Goal: Transaction & Acquisition: Purchase product/service

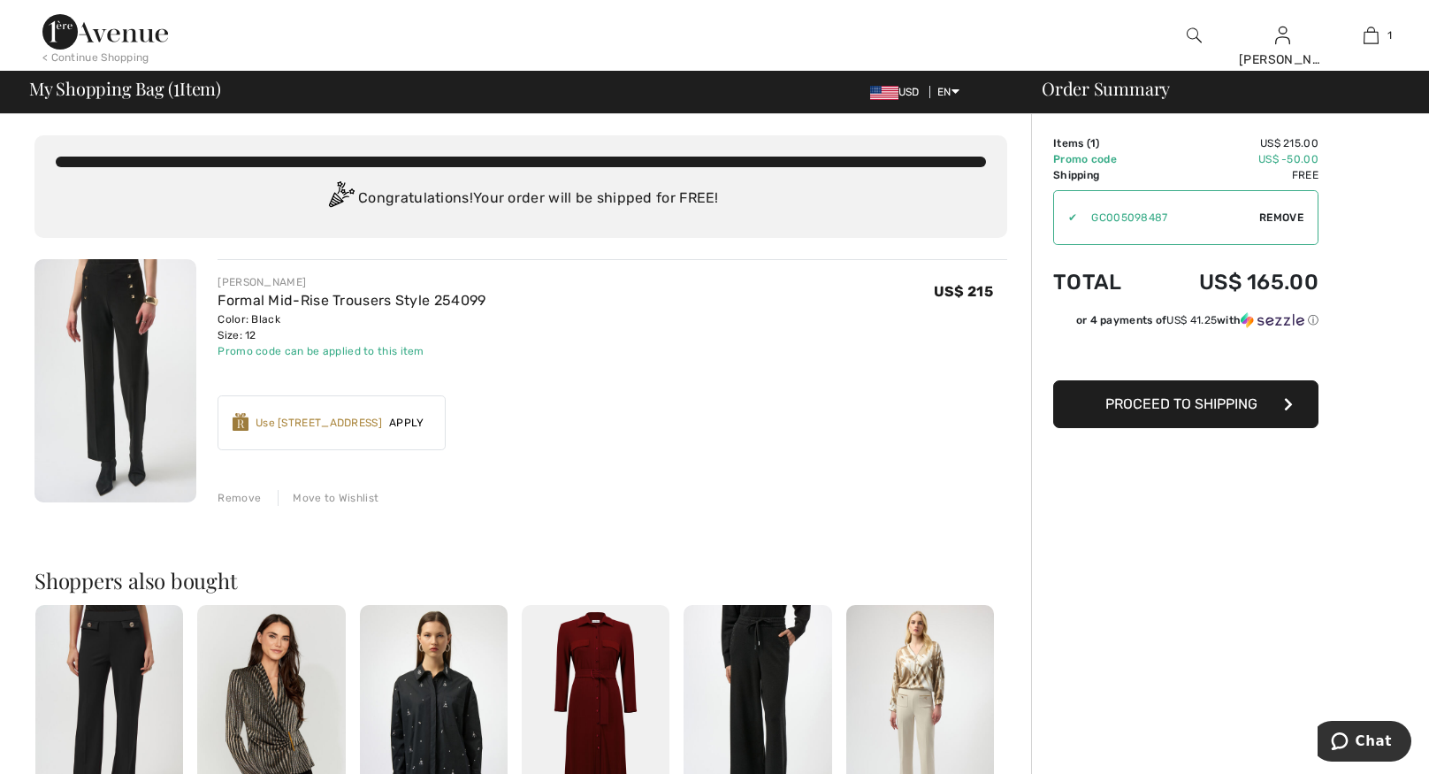
click at [1196, 39] on img at bounding box center [1194, 35] width 15 height 21
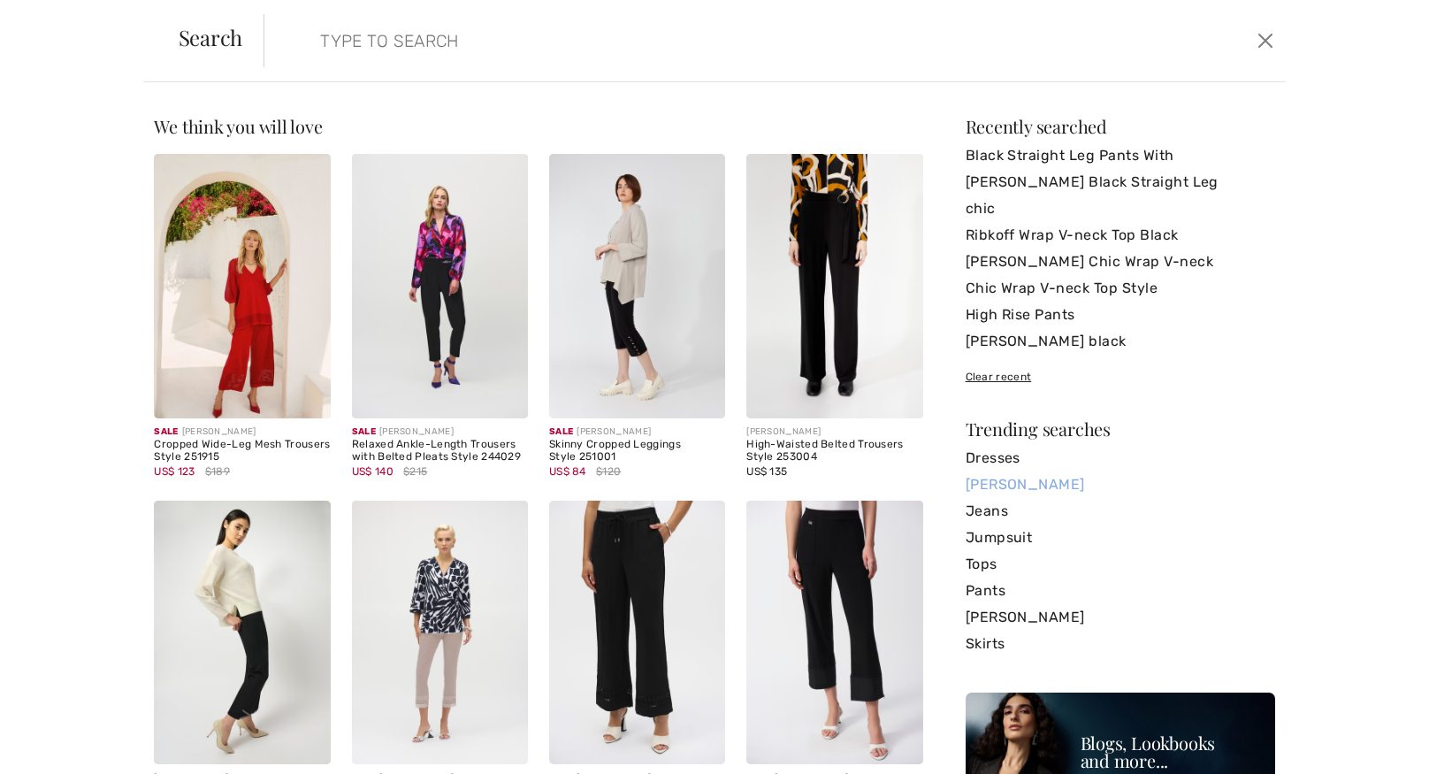
click at [1022, 486] on link "[PERSON_NAME]" at bounding box center [1121, 484] width 310 height 27
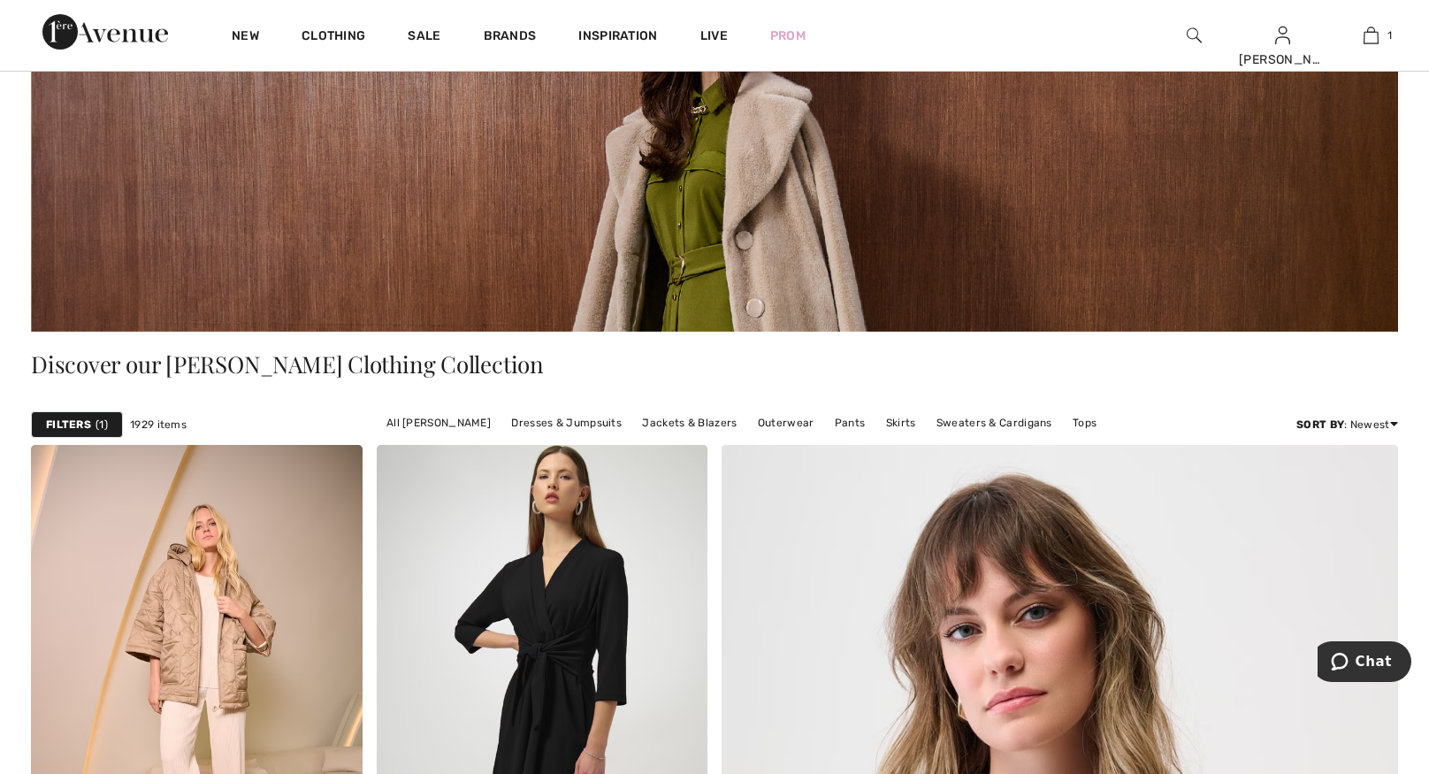
scroll to position [225, 0]
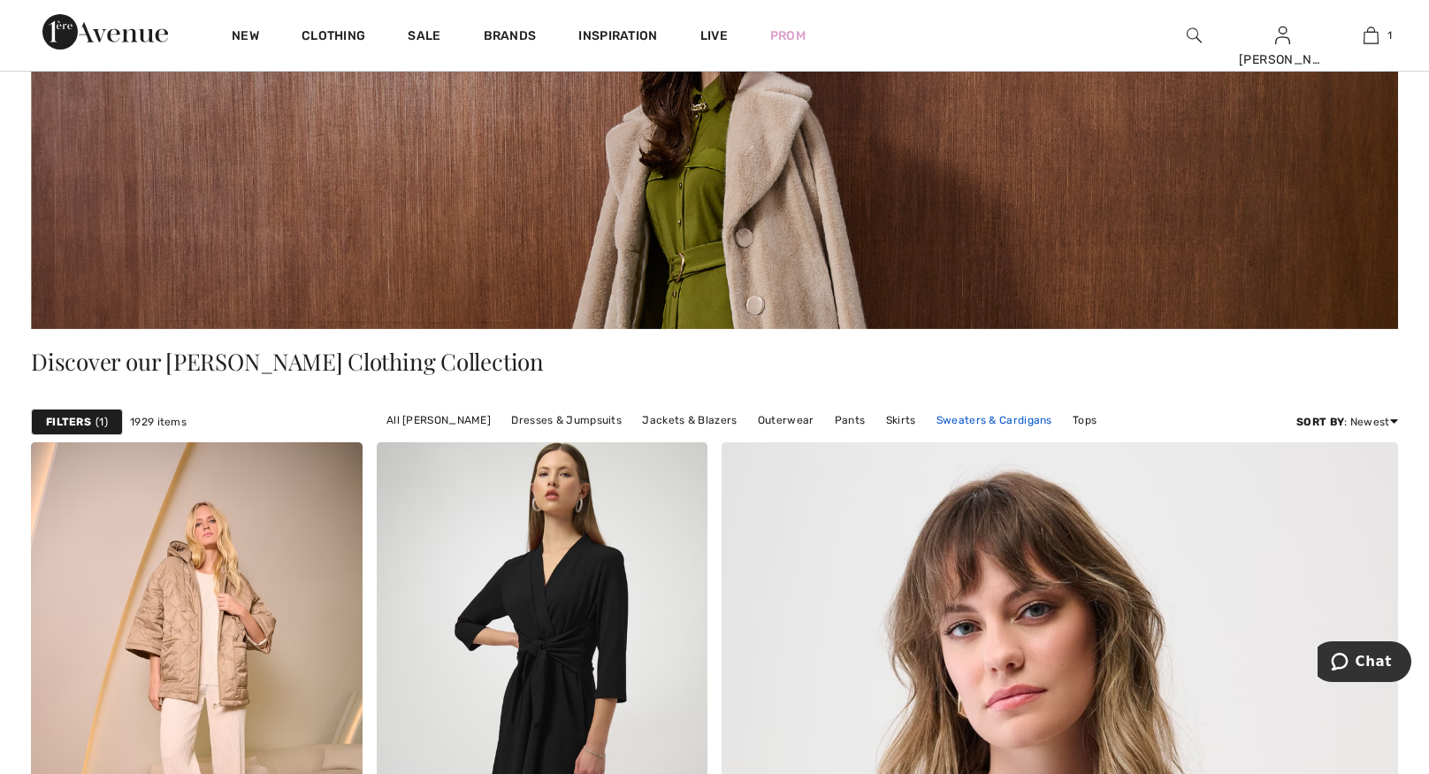
click at [954, 423] on link "Sweaters & Cardigans" at bounding box center [995, 420] width 134 height 23
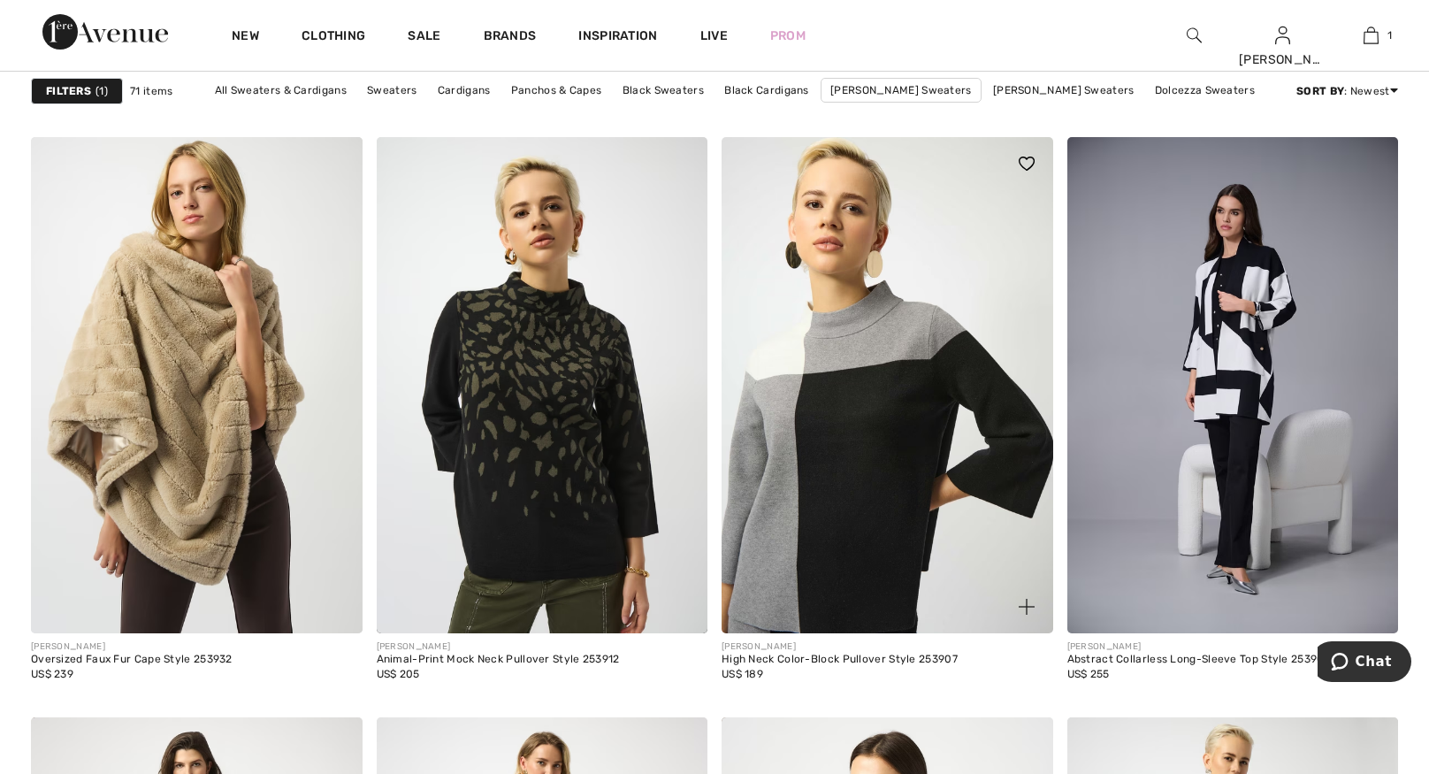
scroll to position [5841, 0]
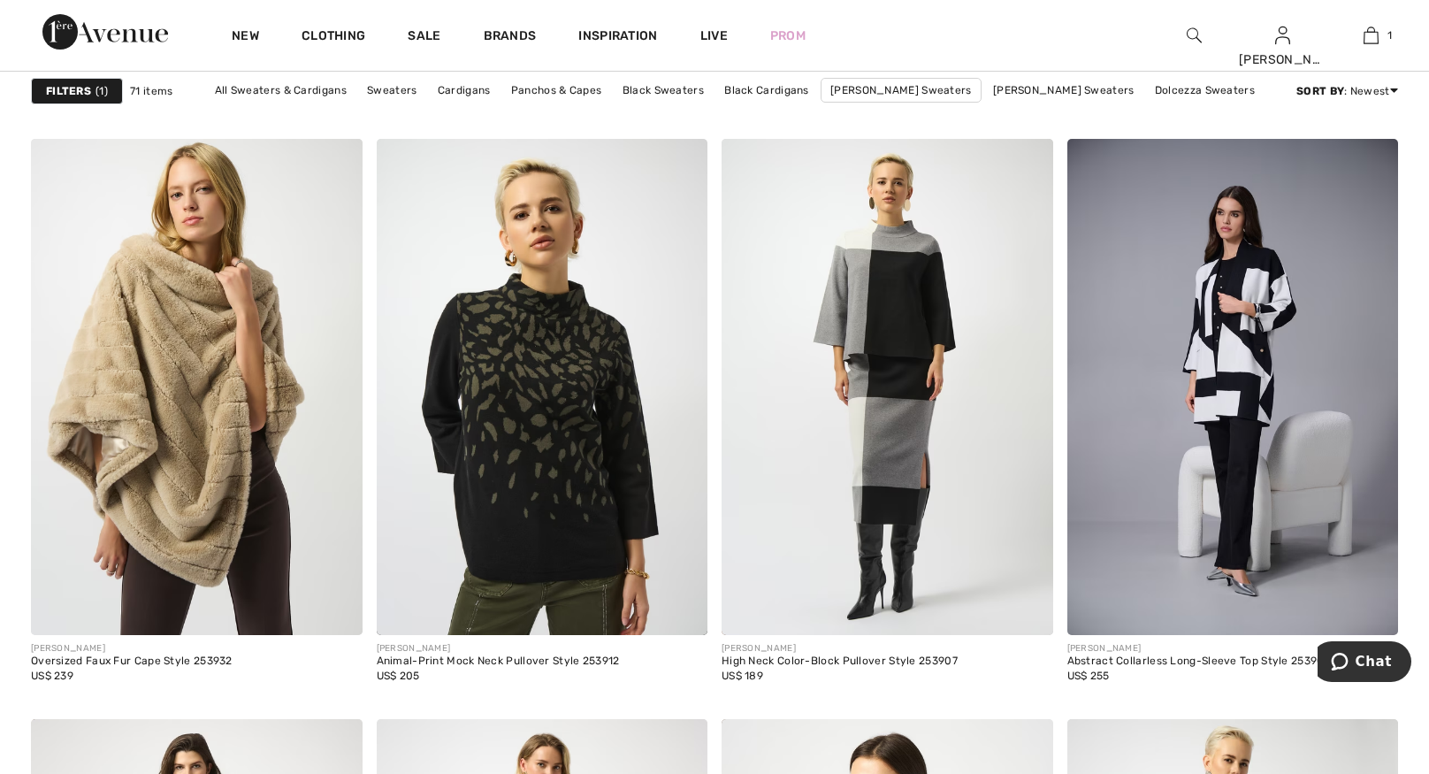
click at [1198, 34] on img at bounding box center [1194, 35] width 15 height 21
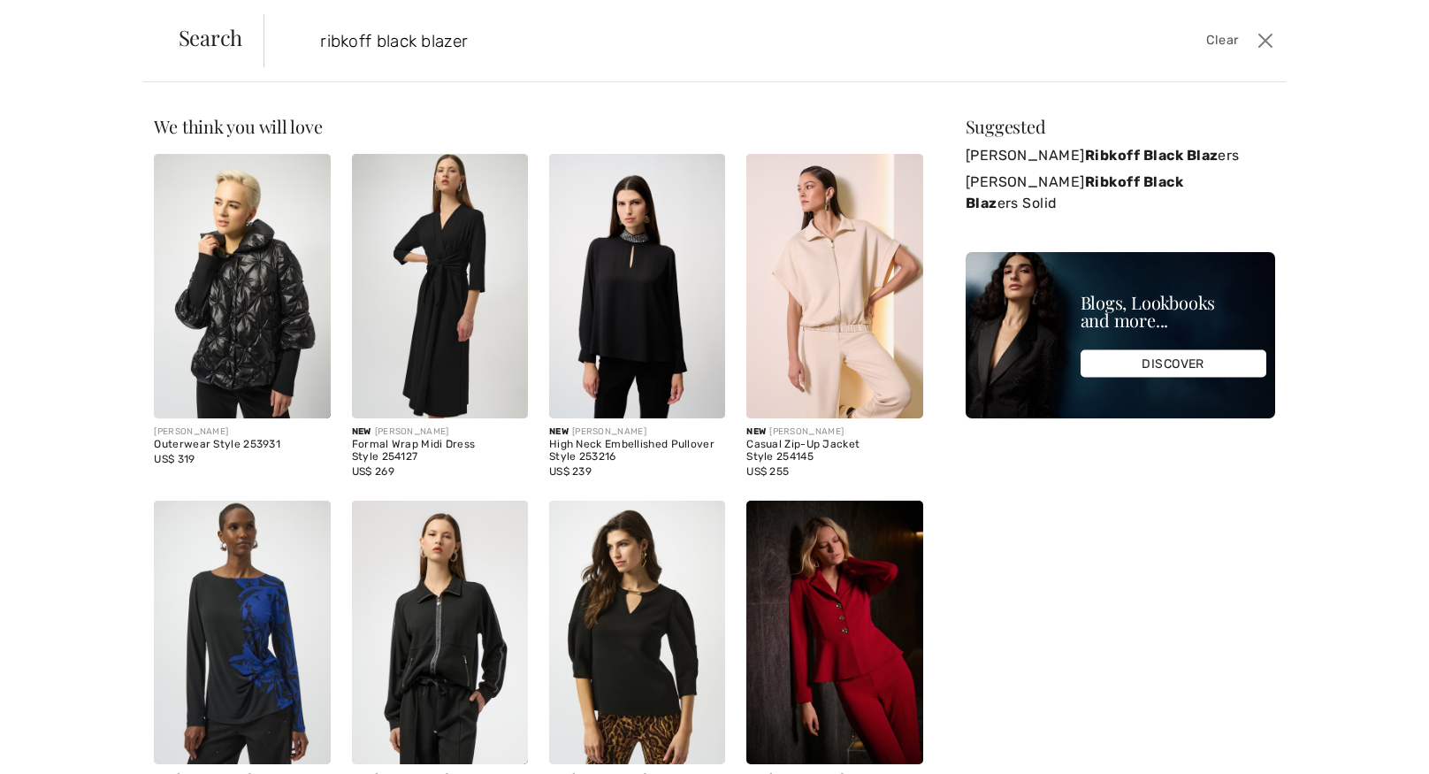
type input "ribkoff black blazer"
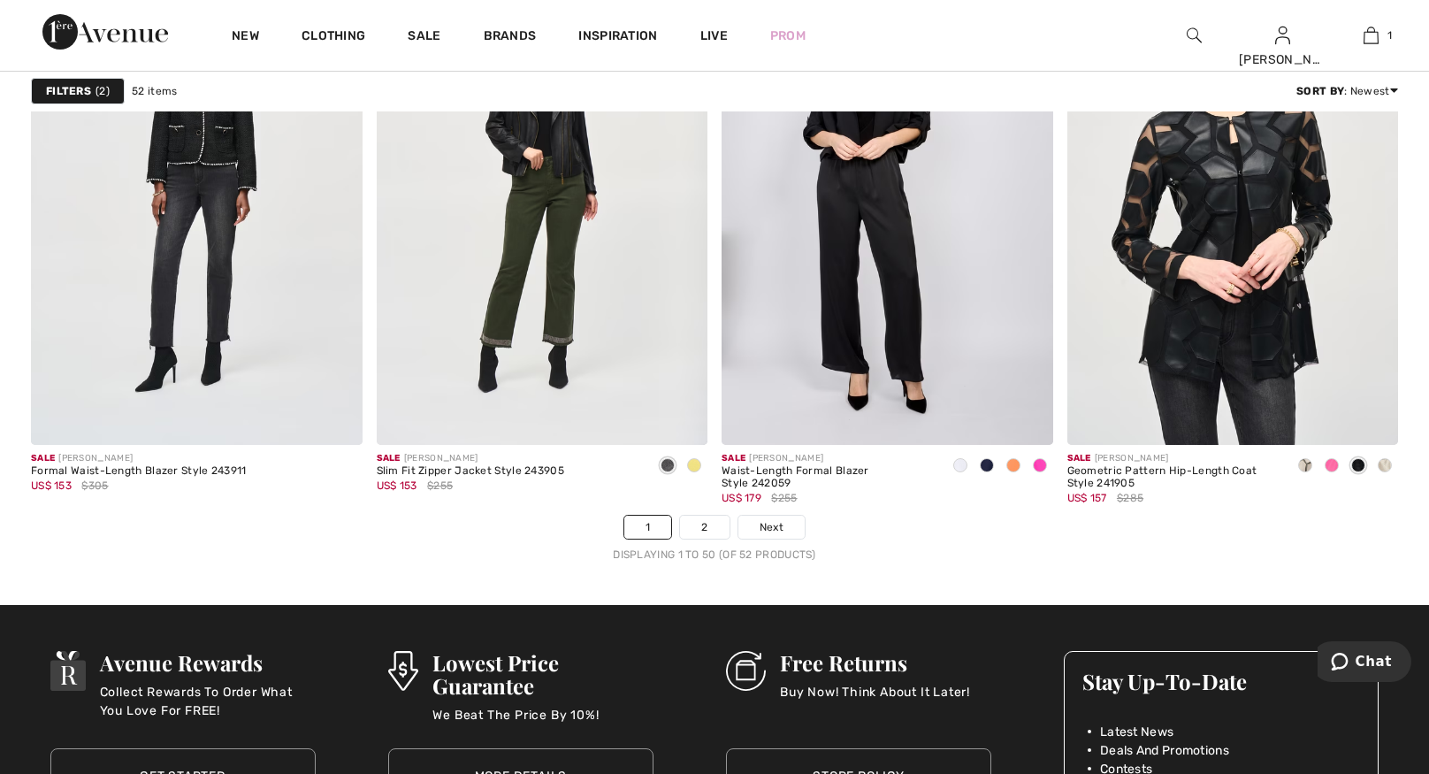
scroll to position [8576, 0]
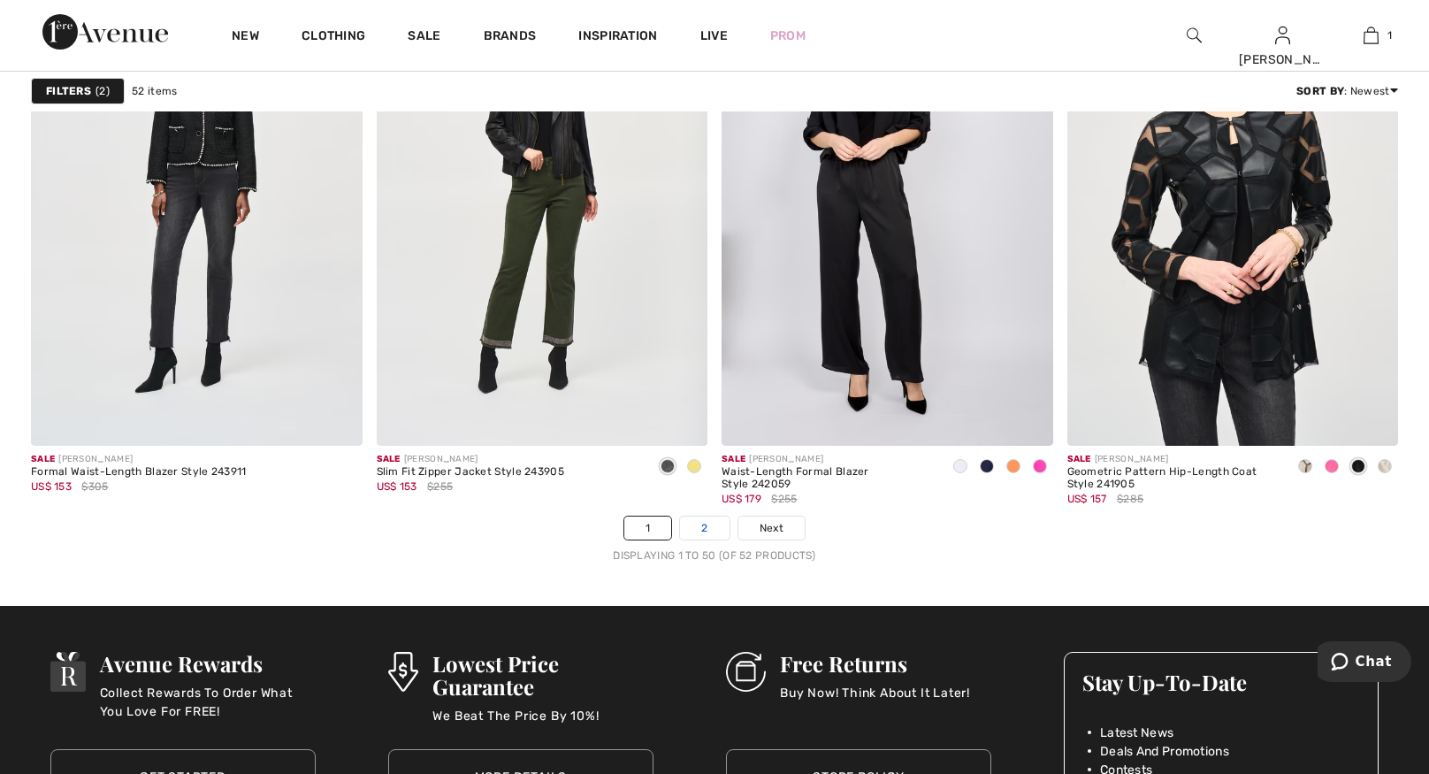
click at [705, 526] on link "2" at bounding box center [704, 528] width 49 height 23
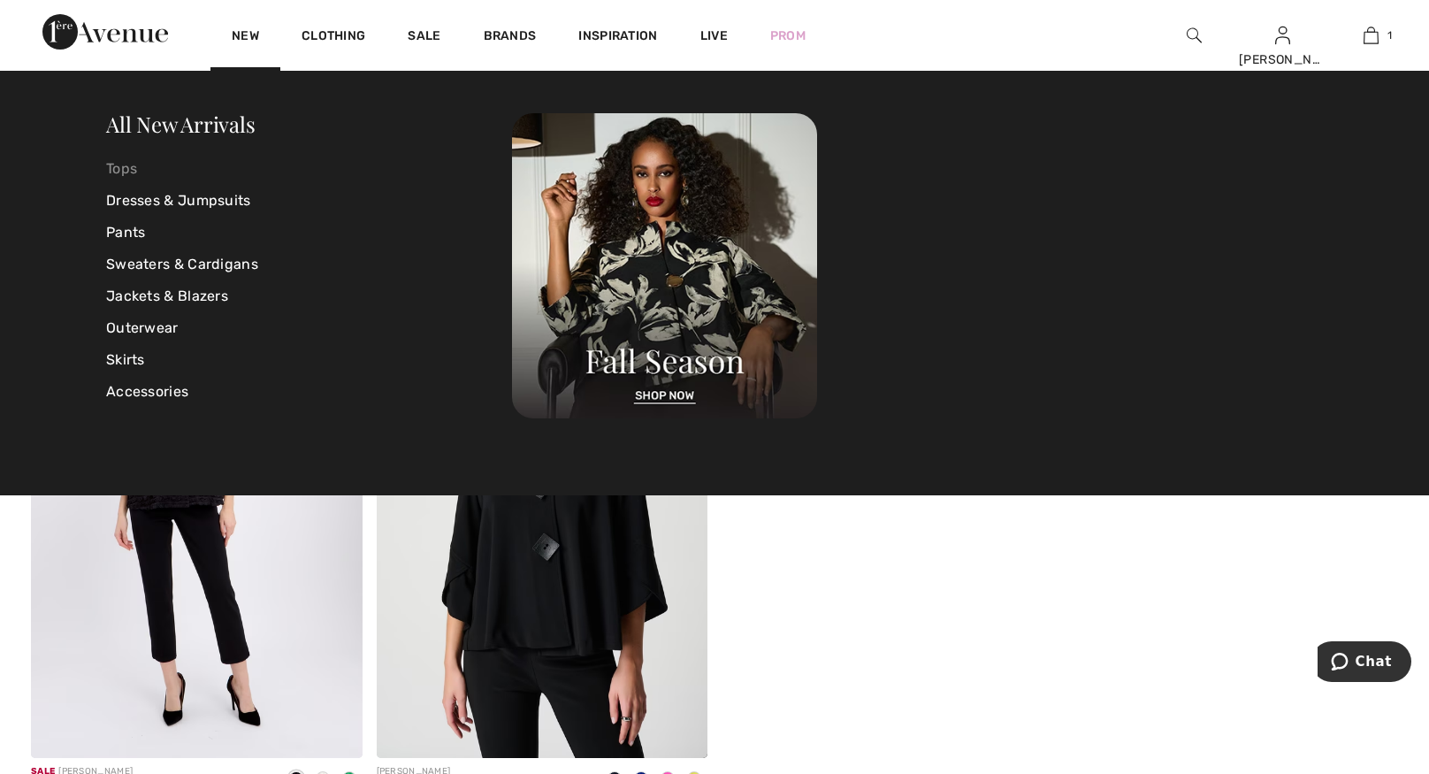
click at [129, 172] on link "Tops" at bounding box center [309, 169] width 406 height 32
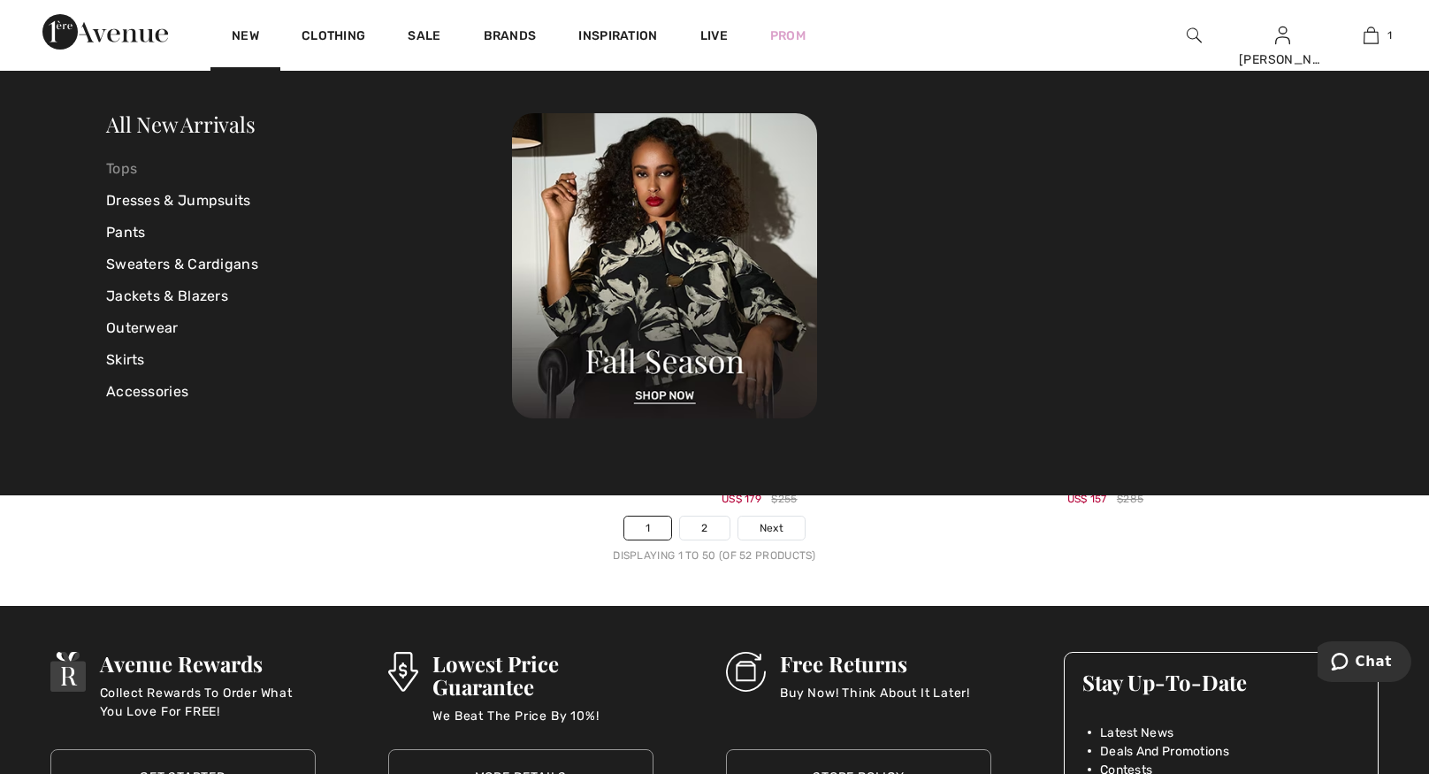
click at [129, 169] on link "Tops" at bounding box center [309, 169] width 406 height 32
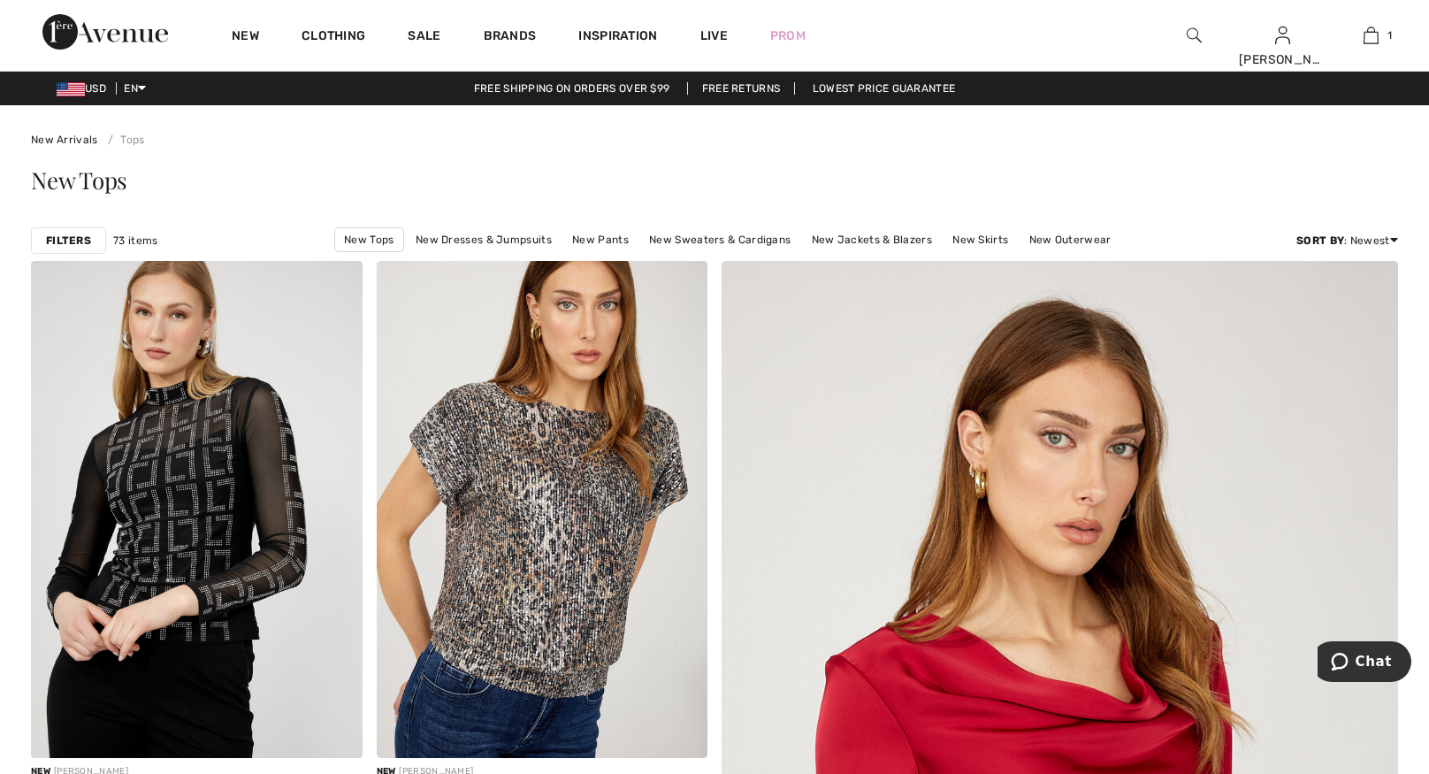
click at [54, 241] on strong "Filters" at bounding box center [68, 241] width 45 height 16
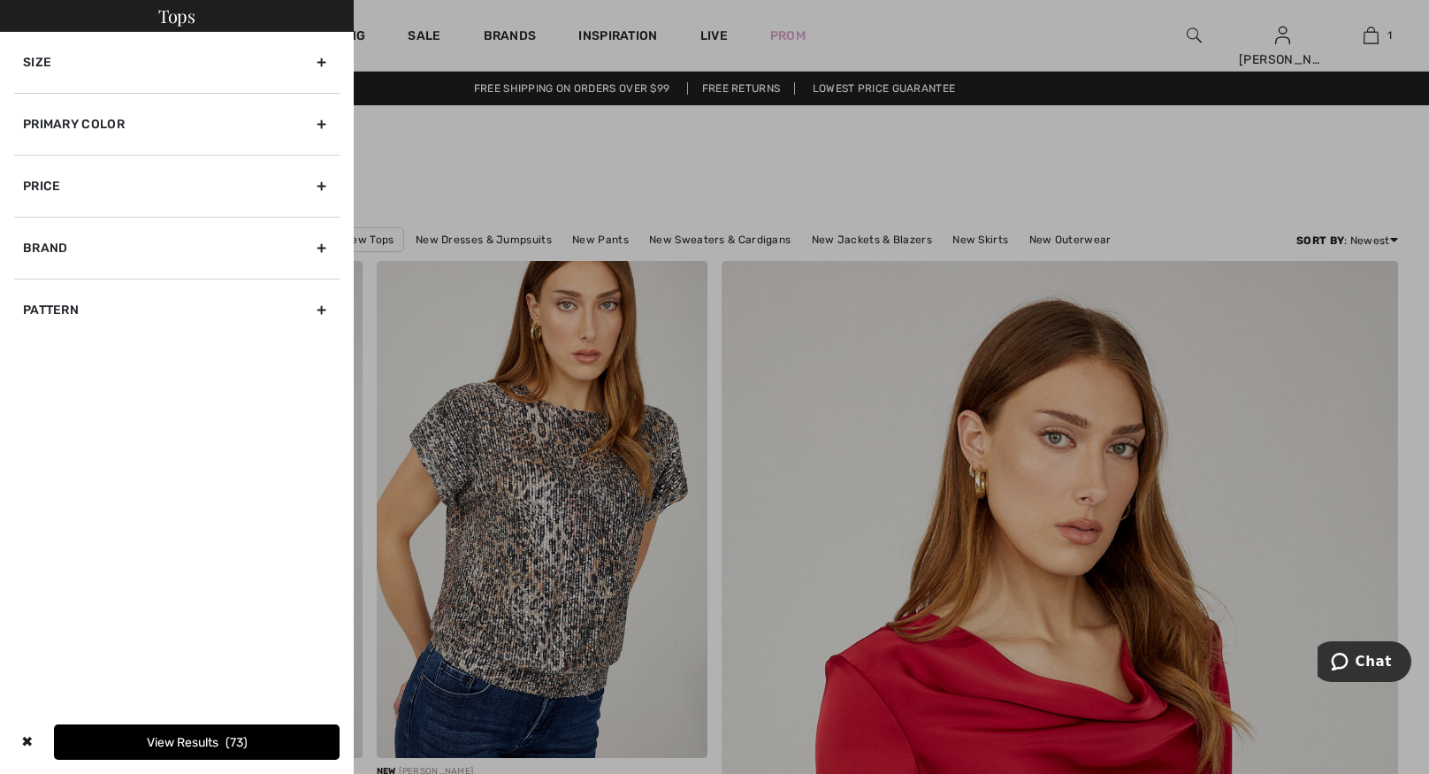
click at [54, 241] on div "Brand" at bounding box center [176, 248] width 325 height 62
click at [29, 286] on input"] "[PERSON_NAME]" at bounding box center [29, 286] width 13 height 13
checkbox input"] "true"
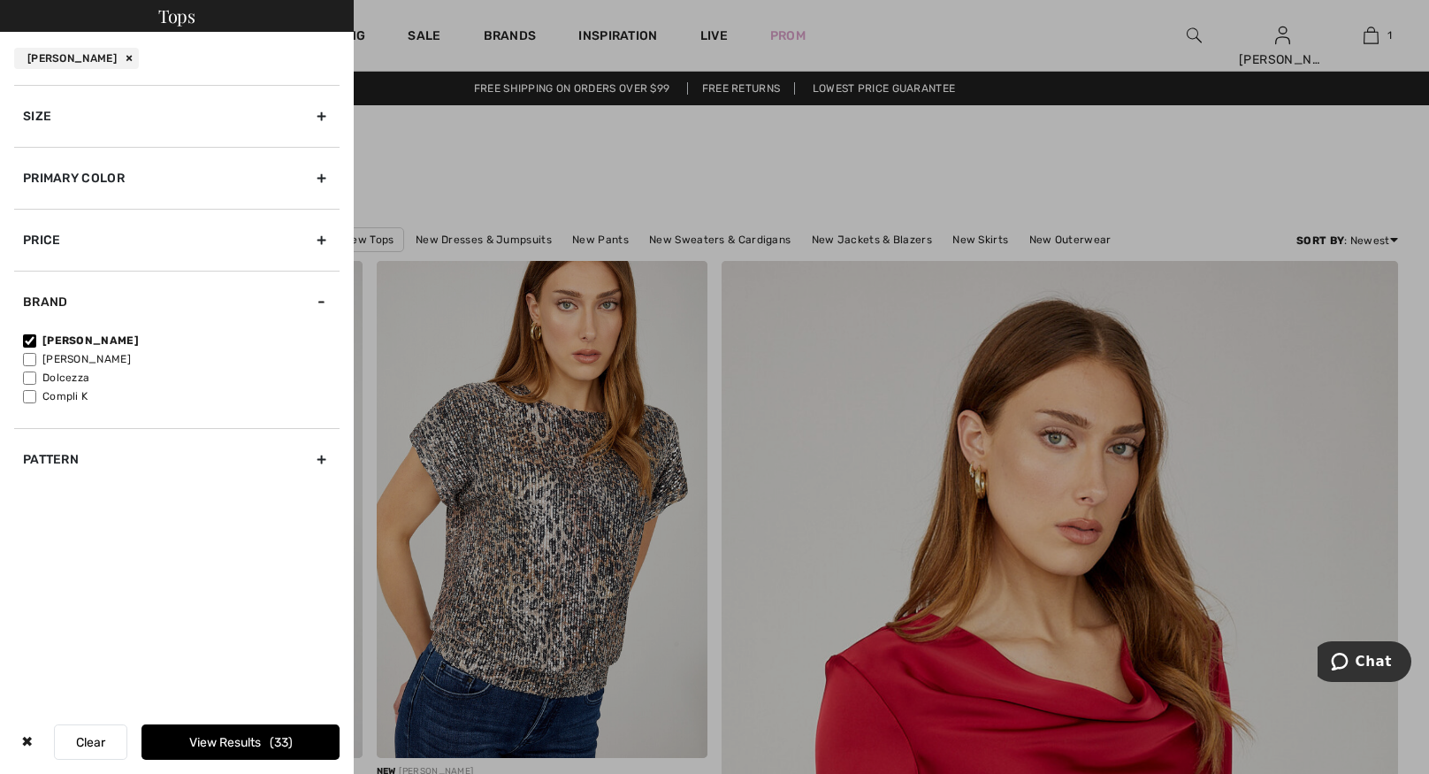
click at [78, 171] on div "Primary Color" at bounding box center [176, 178] width 325 height 62
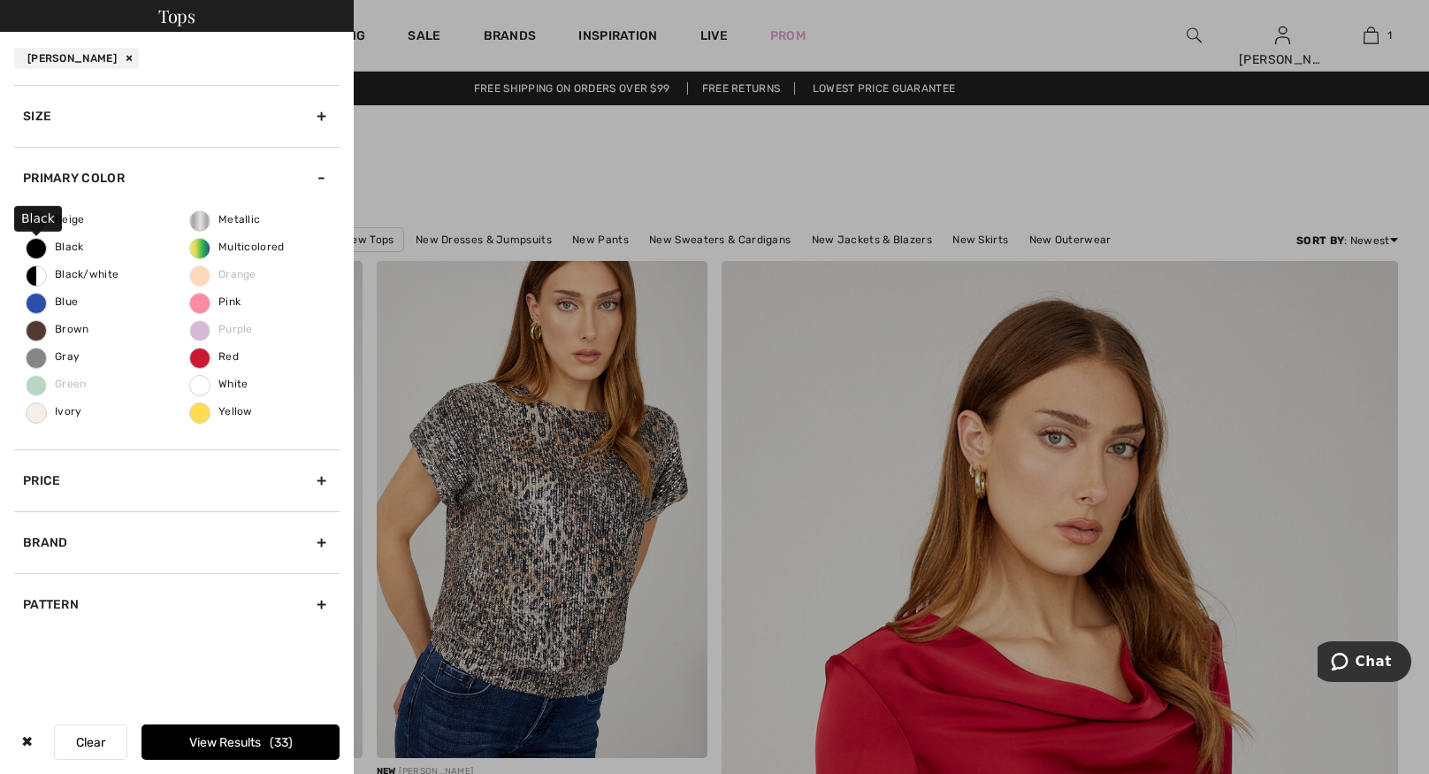
click at [44, 245] on span "Black" at bounding box center [55, 247] width 57 height 12
click at [0, 0] on input "Black" at bounding box center [0, 0] width 0 height 0
click at [82, 116] on div "Size" at bounding box center [176, 116] width 325 height 62
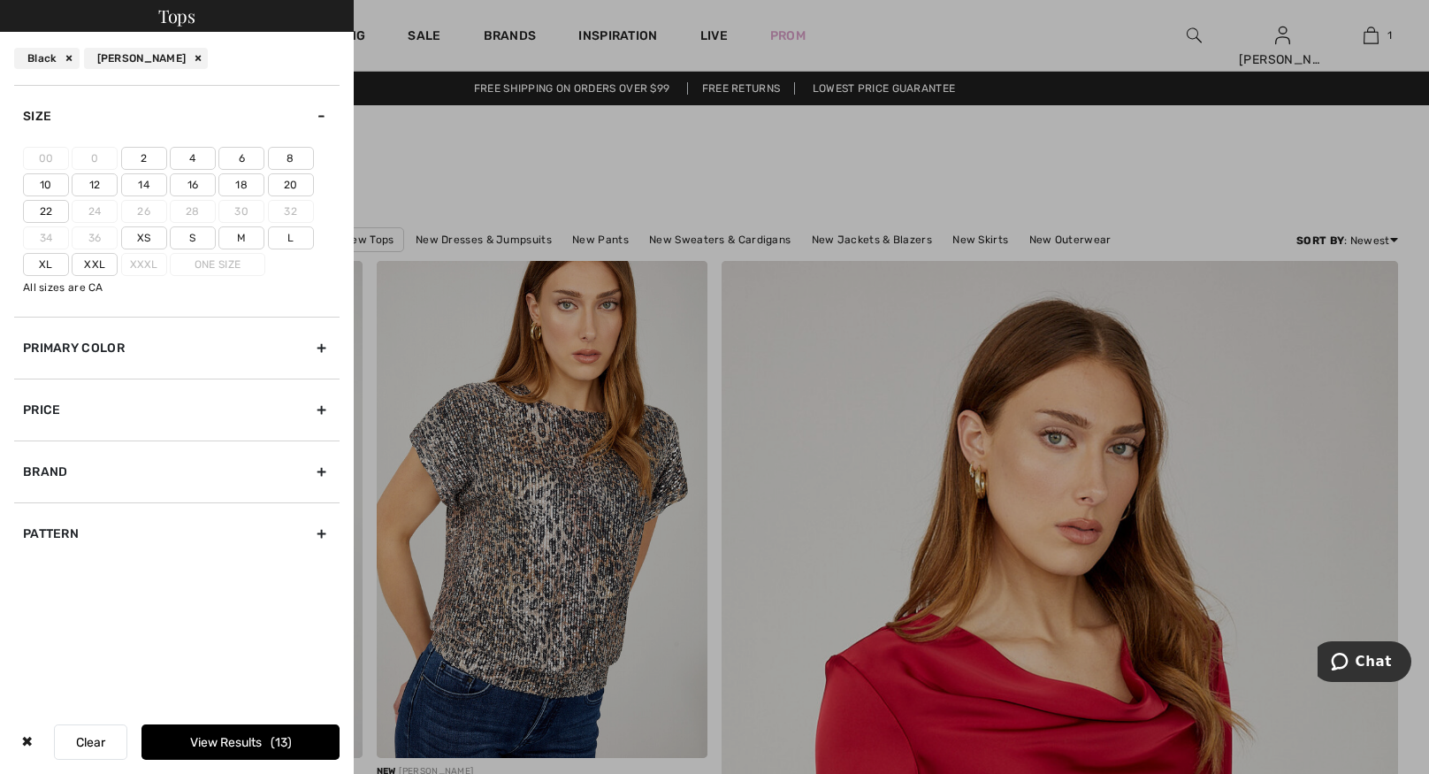
click at [96, 184] on label "12" at bounding box center [95, 184] width 46 height 23
click at [0, 0] on input"] "12" at bounding box center [0, 0] width 0 height 0
click at [226, 747] on button "View Results 8" at bounding box center [241, 741] width 198 height 35
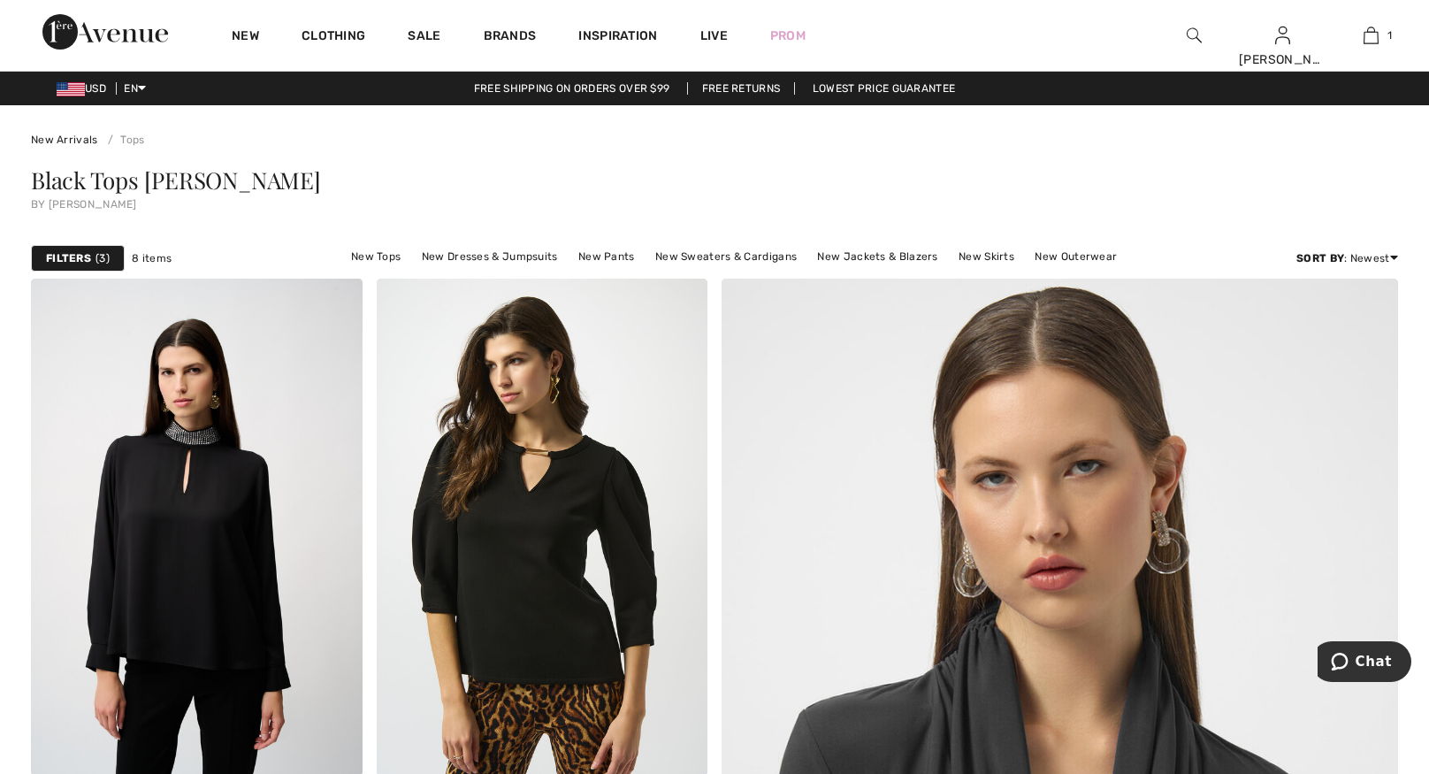
click at [89, 259] on strong "Filters" at bounding box center [68, 258] width 45 height 16
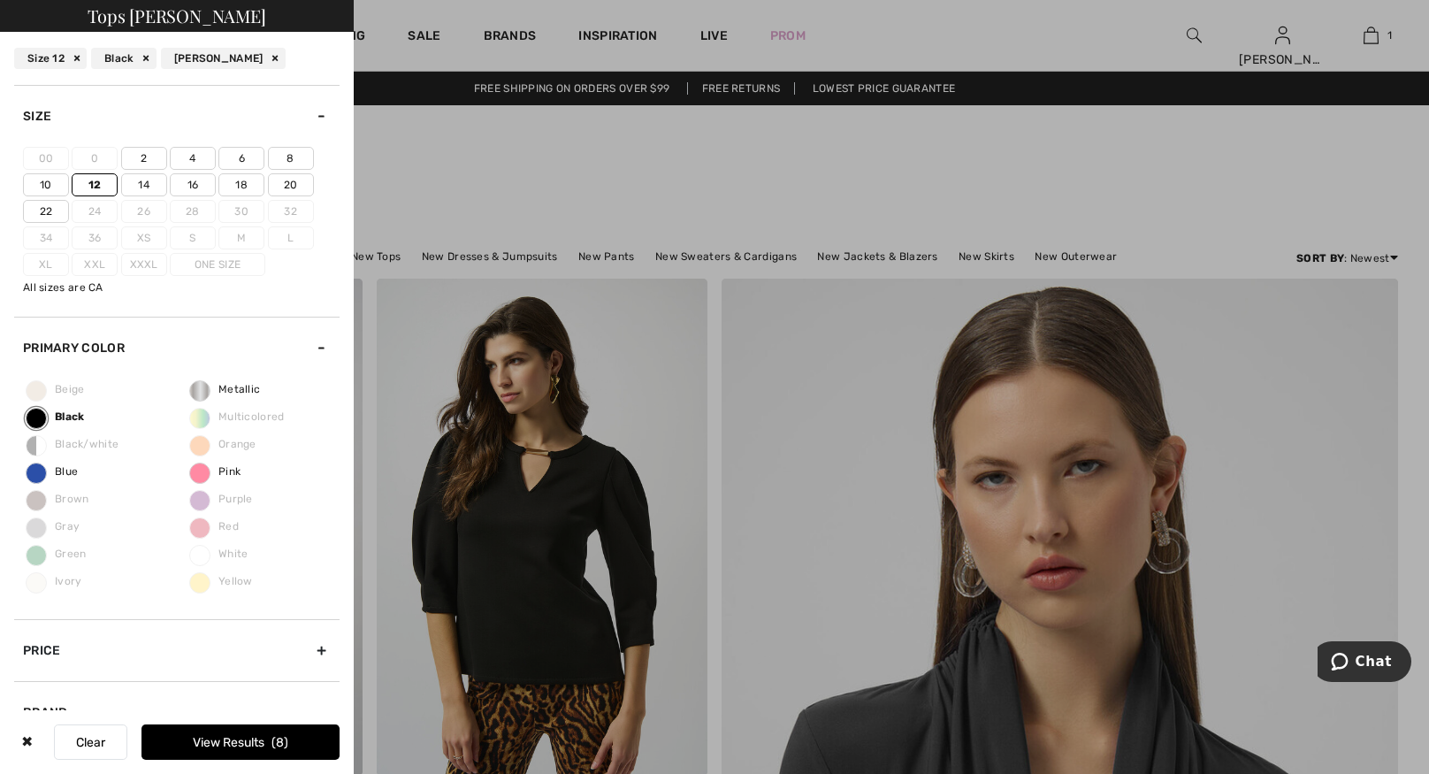
click at [323, 116] on div "Size" at bounding box center [176, 116] width 325 height 62
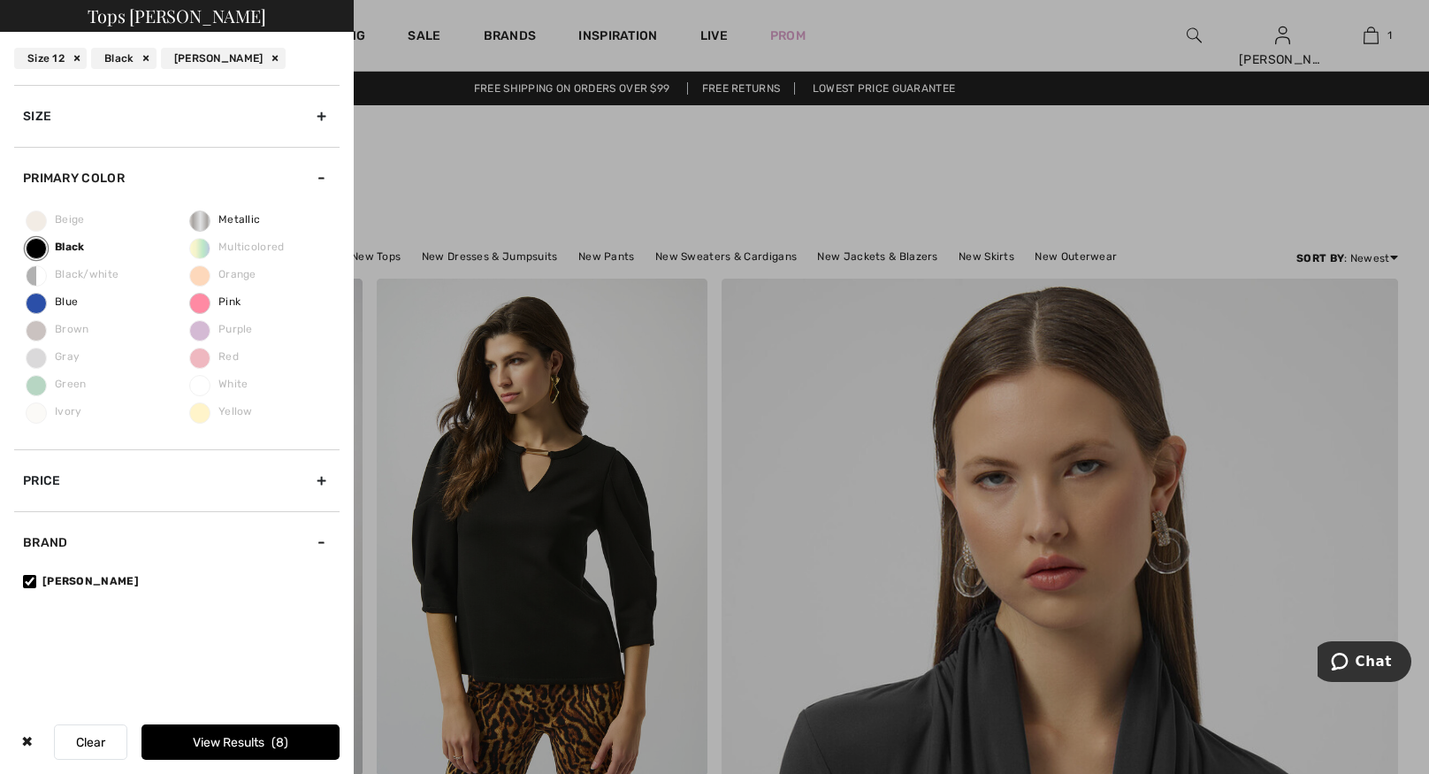
click at [182, 486] on div "Price" at bounding box center [176, 480] width 325 height 62
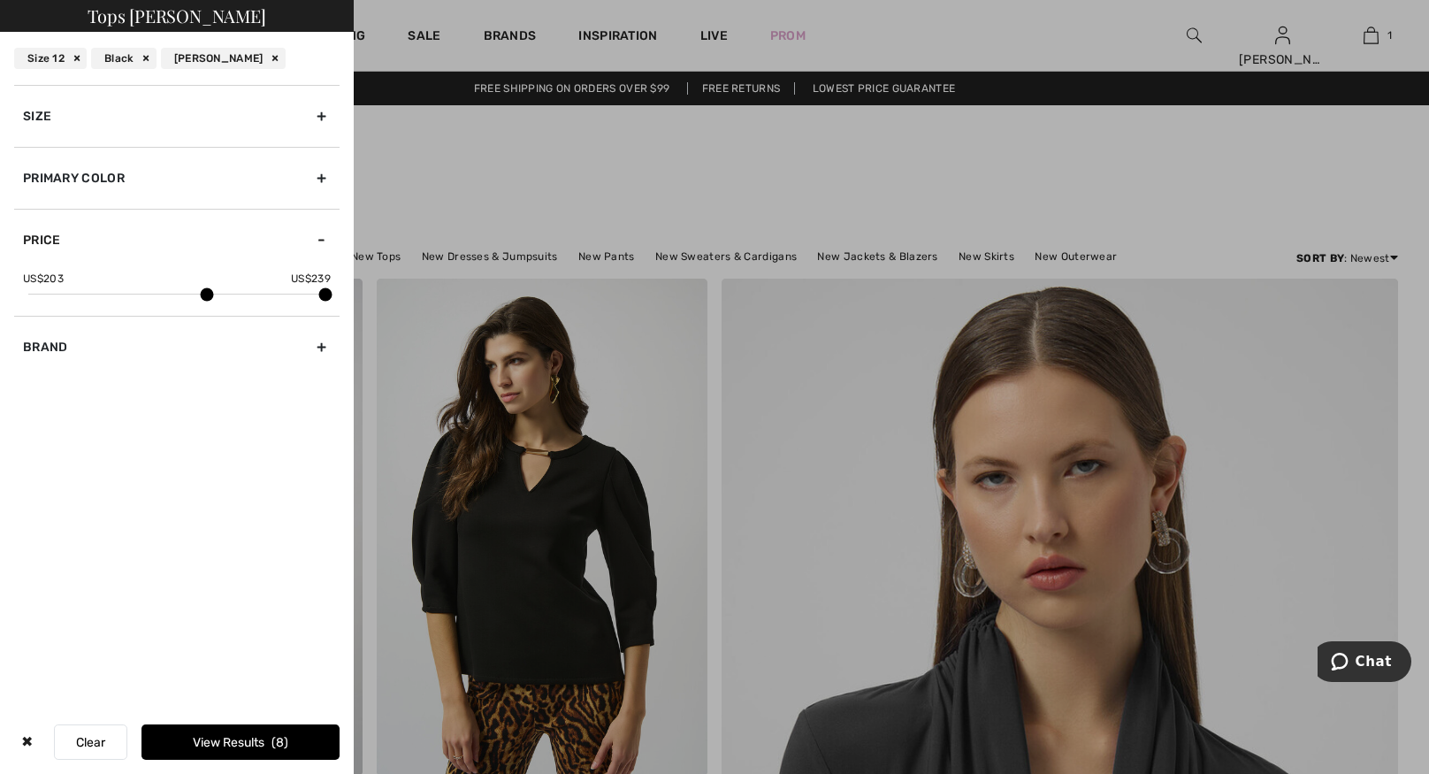
drag, startPoint x: 30, startPoint y: 291, endPoint x: 209, endPoint y: 301, distance: 178.9
click at [209, 301] on div "US$ 203 US$ 239" at bounding box center [176, 293] width 325 height 45
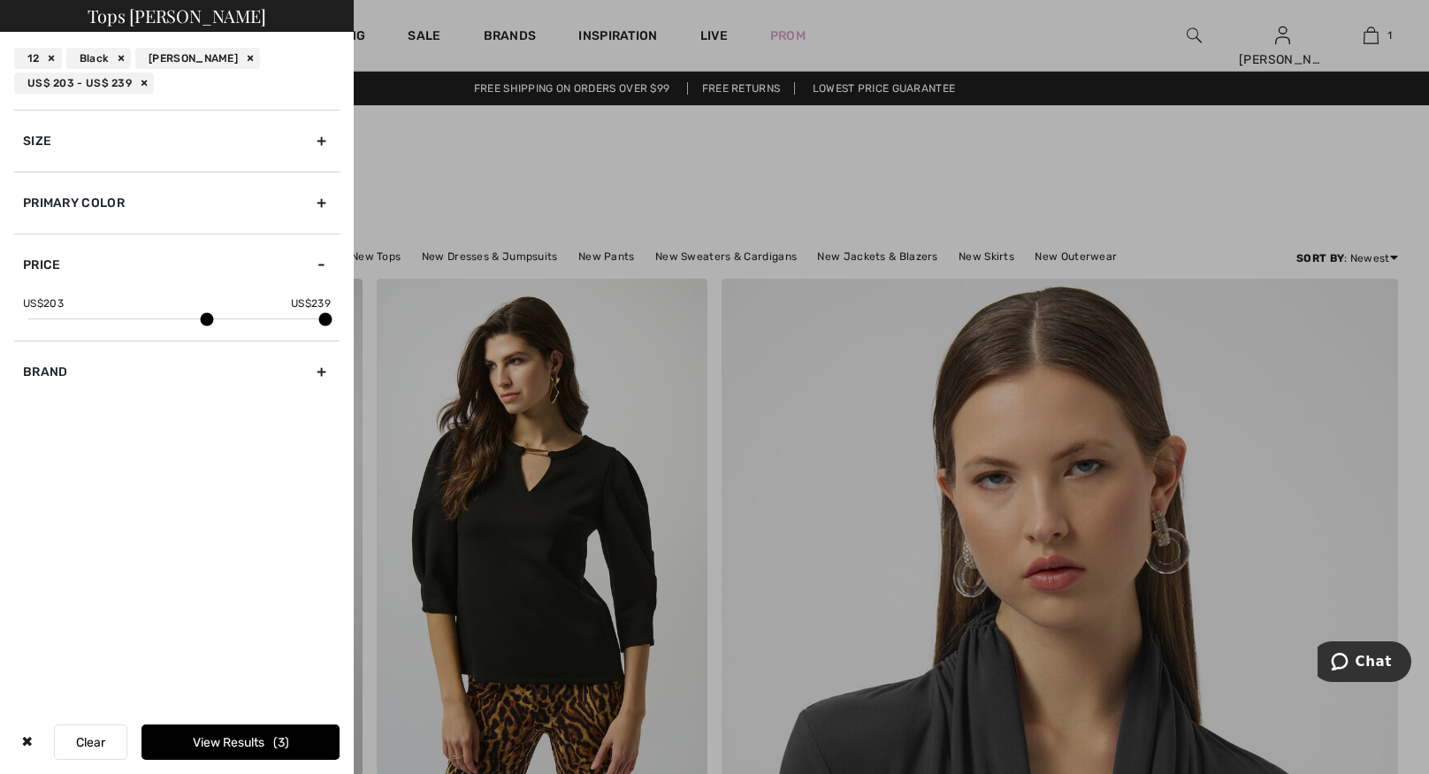
click at [211, 737] on button "View Results 3" at bounding box center [241, 741] width 198 height 35
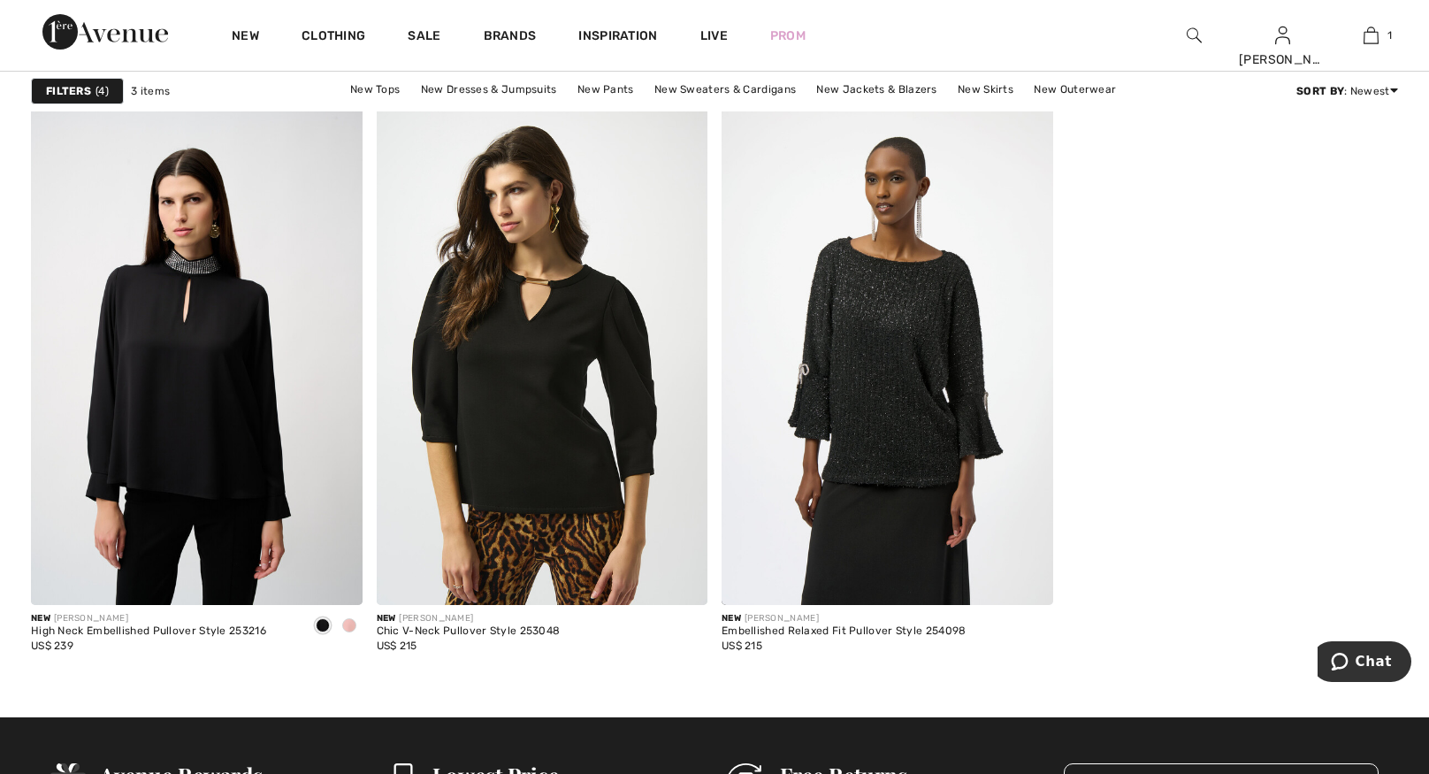
scroll to position [173, 0]
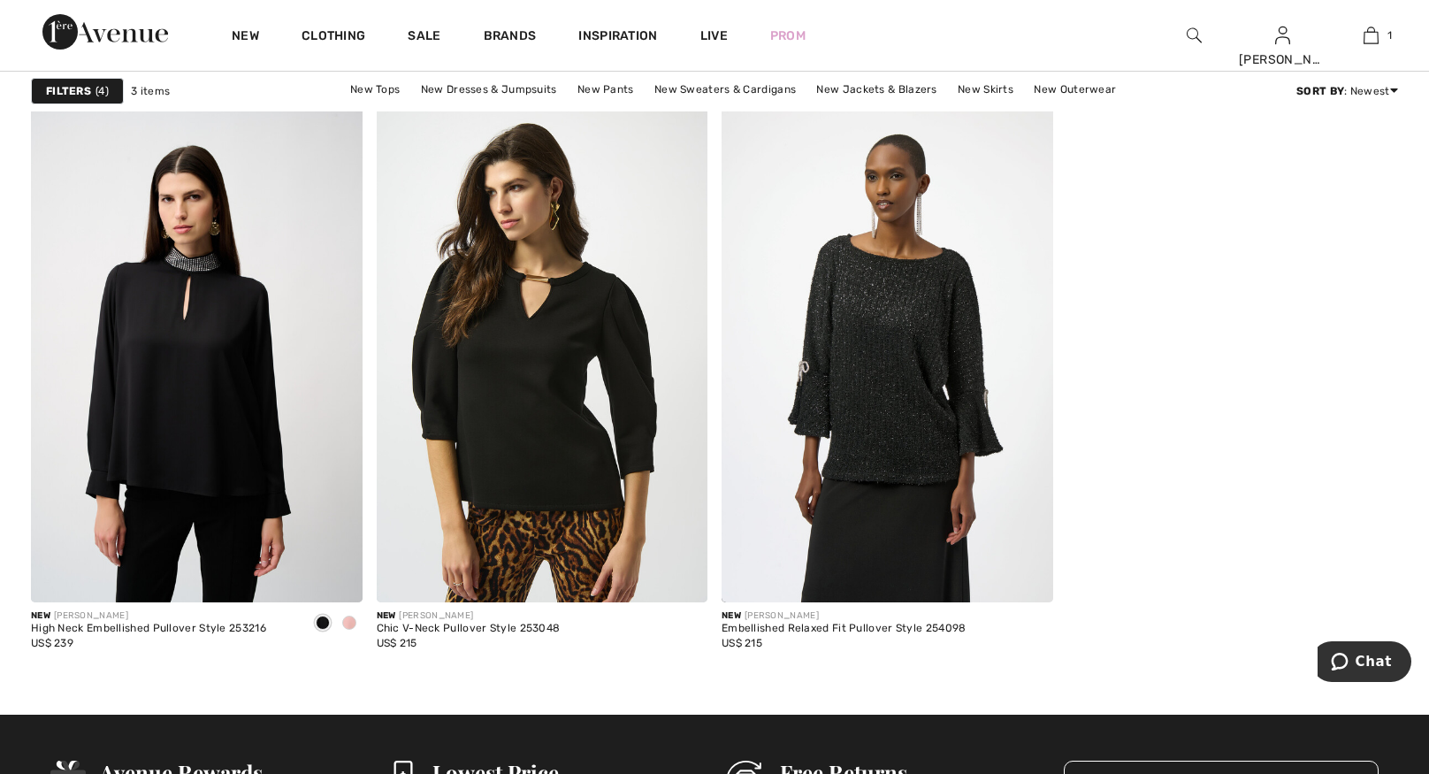
click at [81, 84] on strong "Filters" at bounding box center [68, 91] width 45 height 16
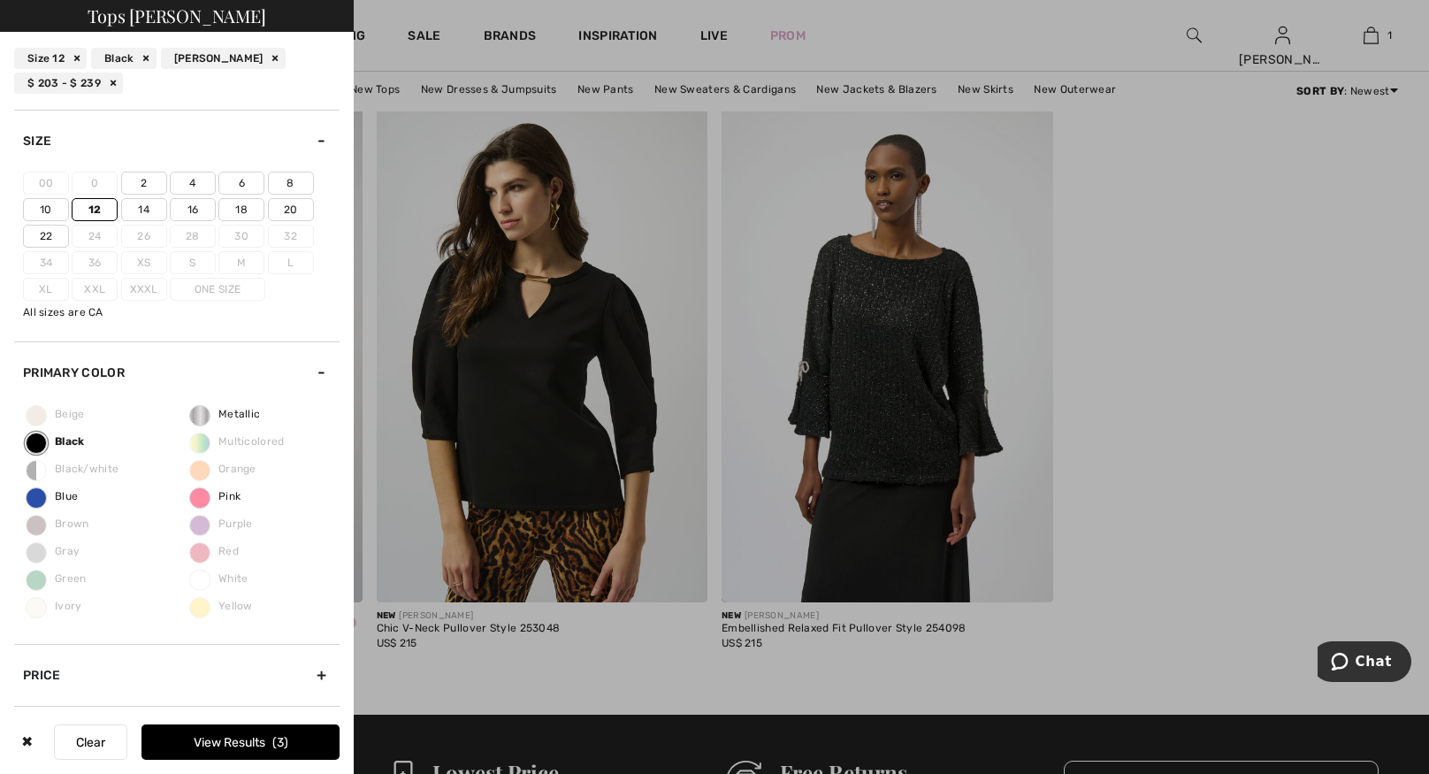
click at [111, 82] on div "$ 203 - $ 239" at bounding box center [68, 83] width 109 height 21
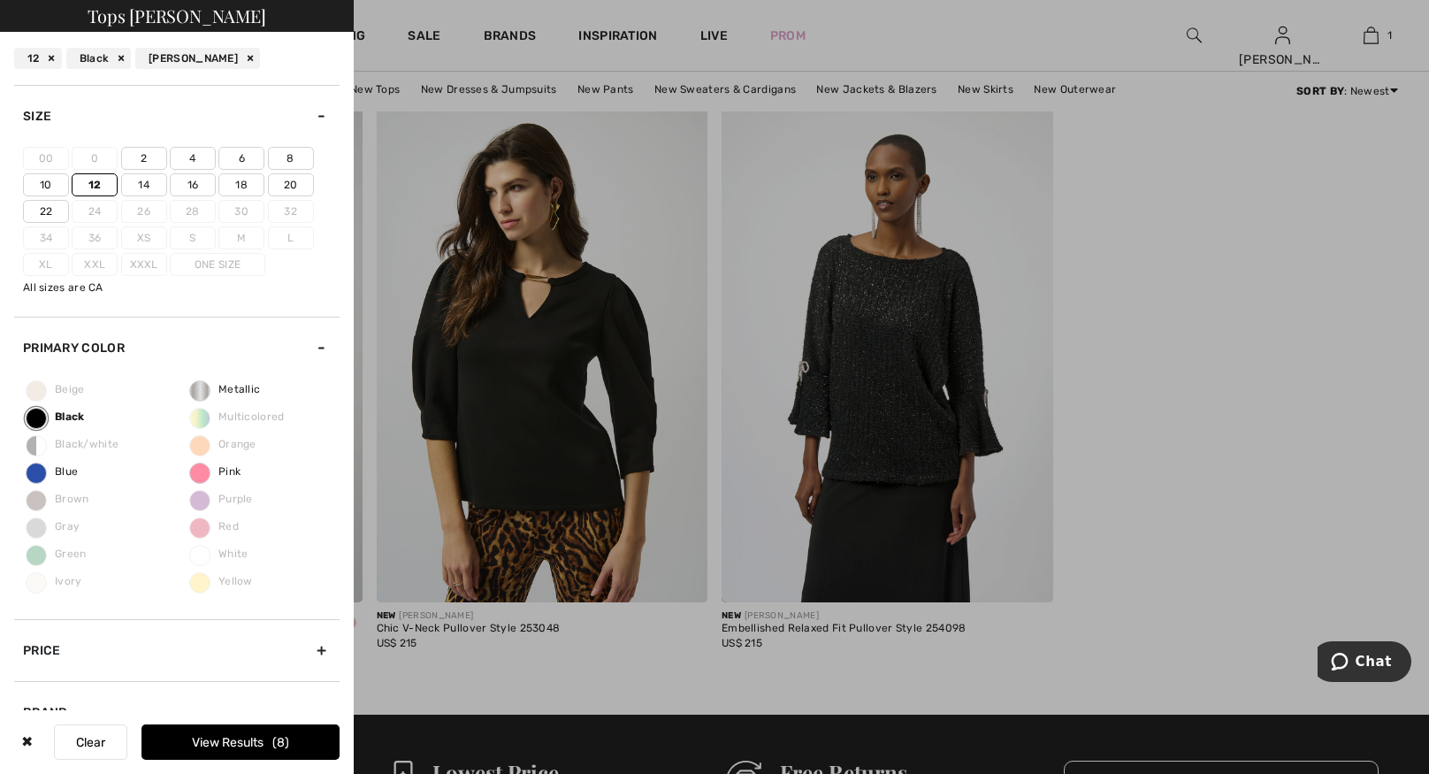
click at [234, 749] on button "View Results 8" at bounding box center [241, 741] width 198 height 35
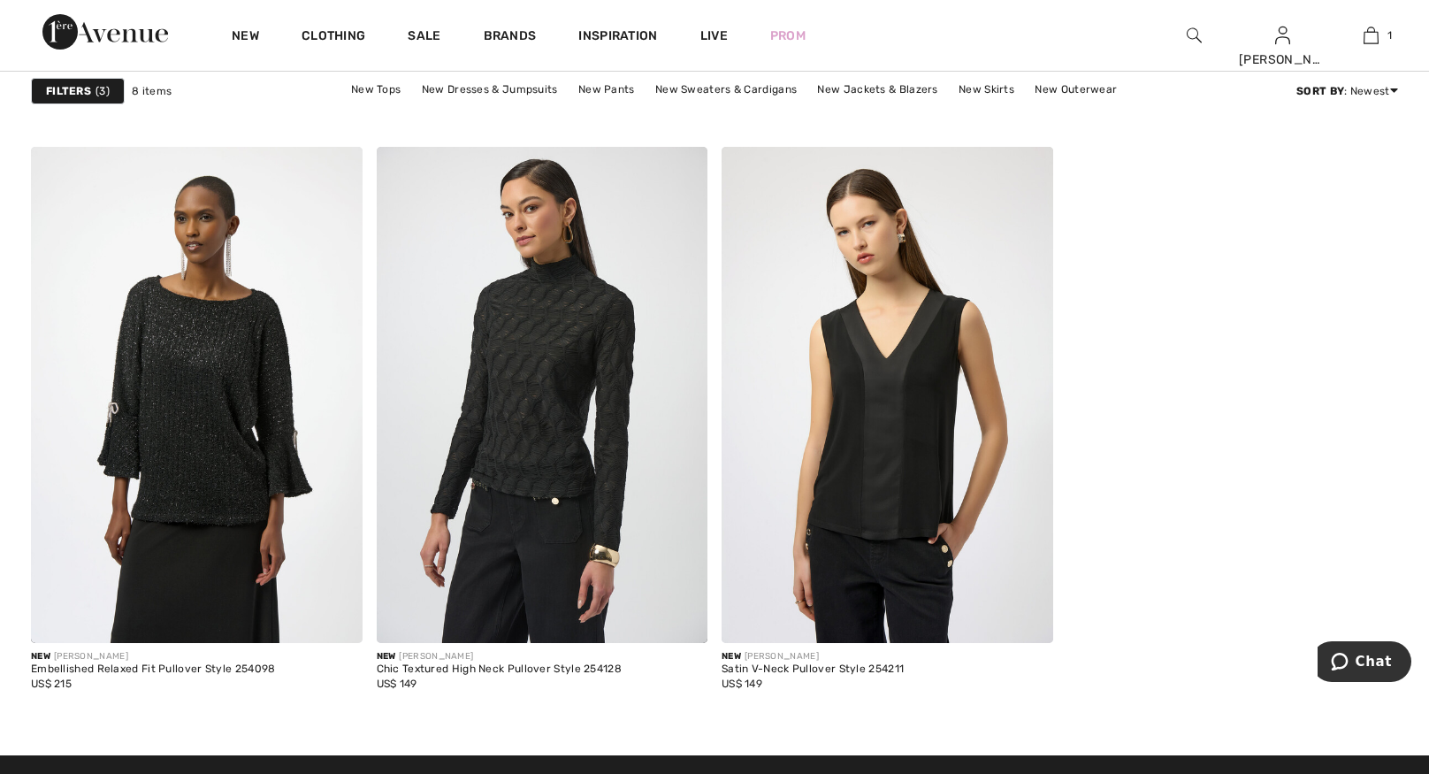
scroll to position [1289, 0]
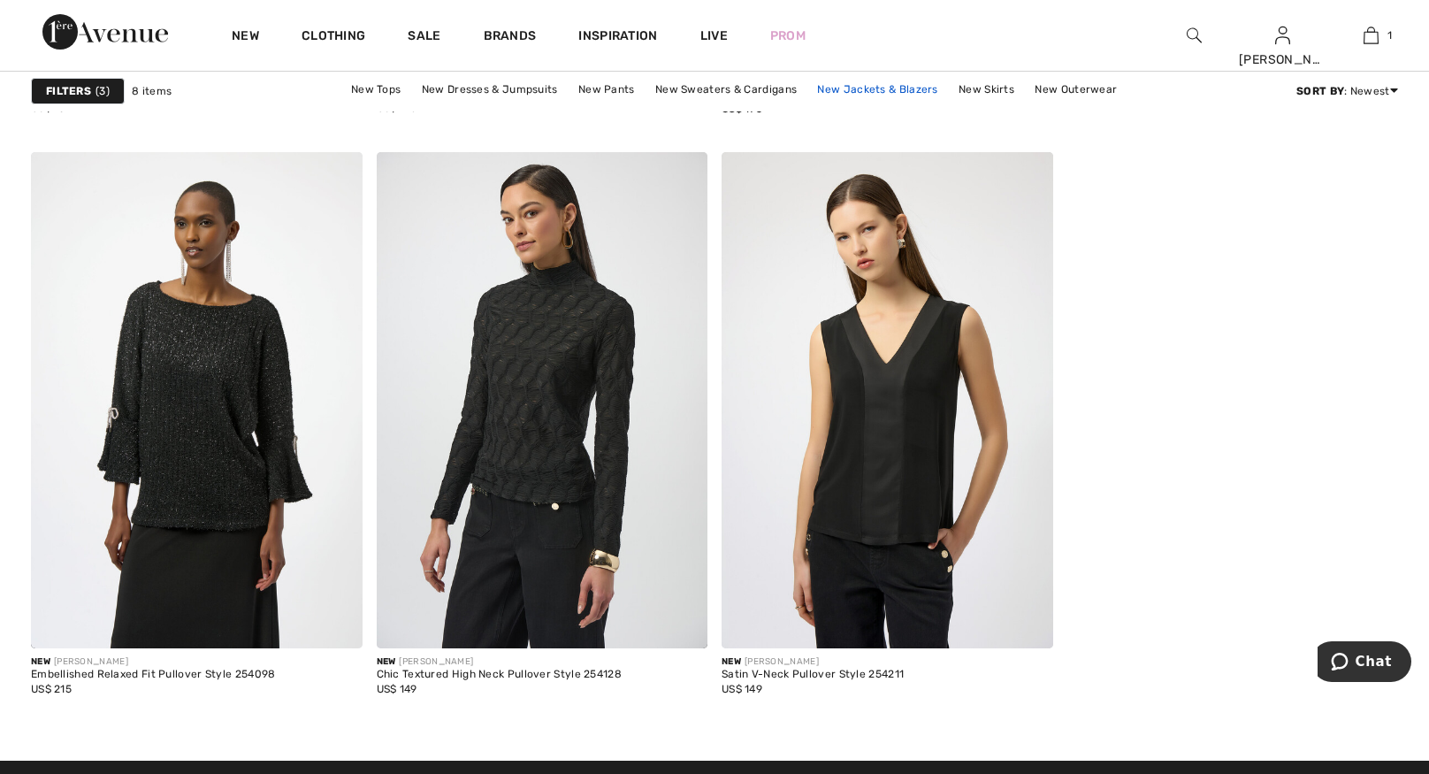
click at [856, 89] on link "New Jackets & Blazers" at bounding box center [877, 89] width 138 height 23
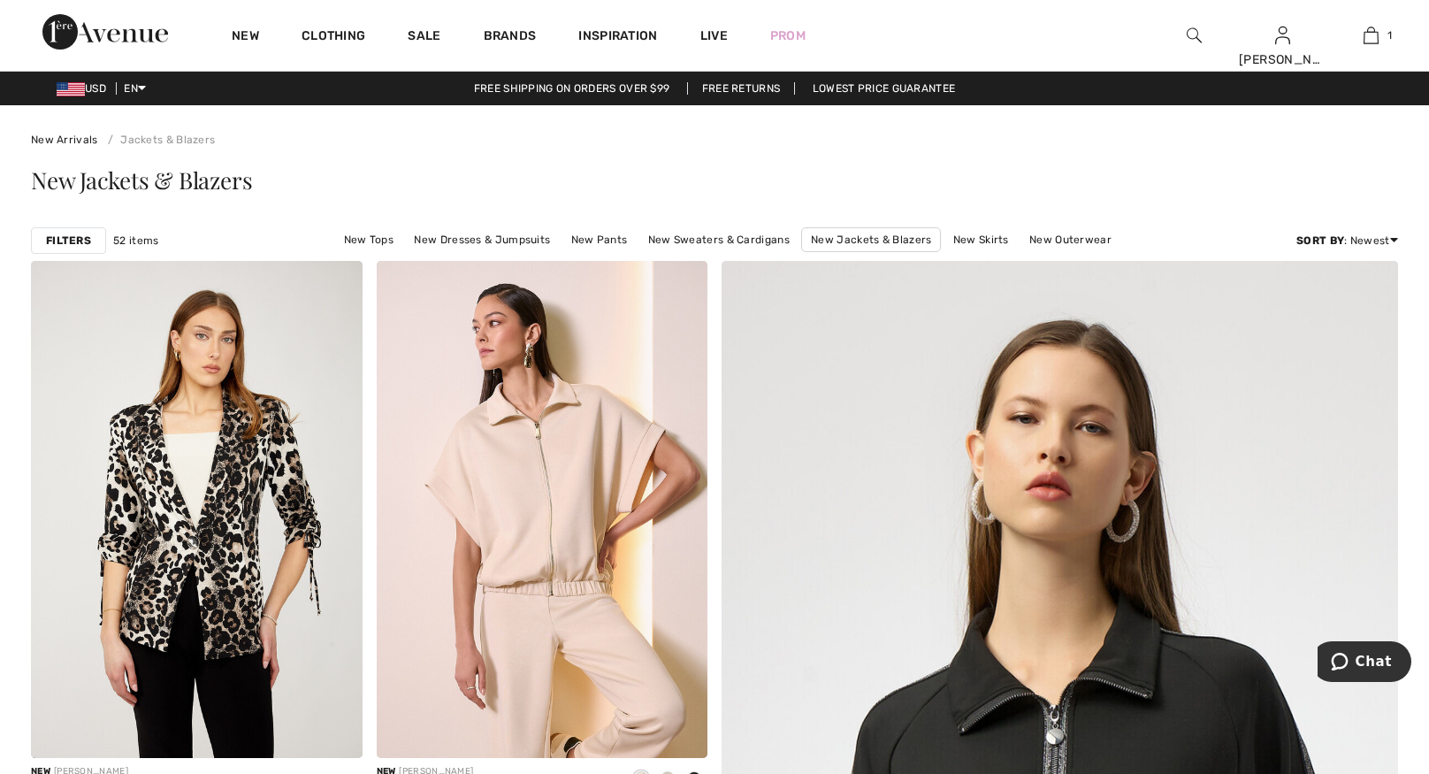
click at [73, 240] on strong "Filters" at bounding box center [68, 241] width 45 height 16
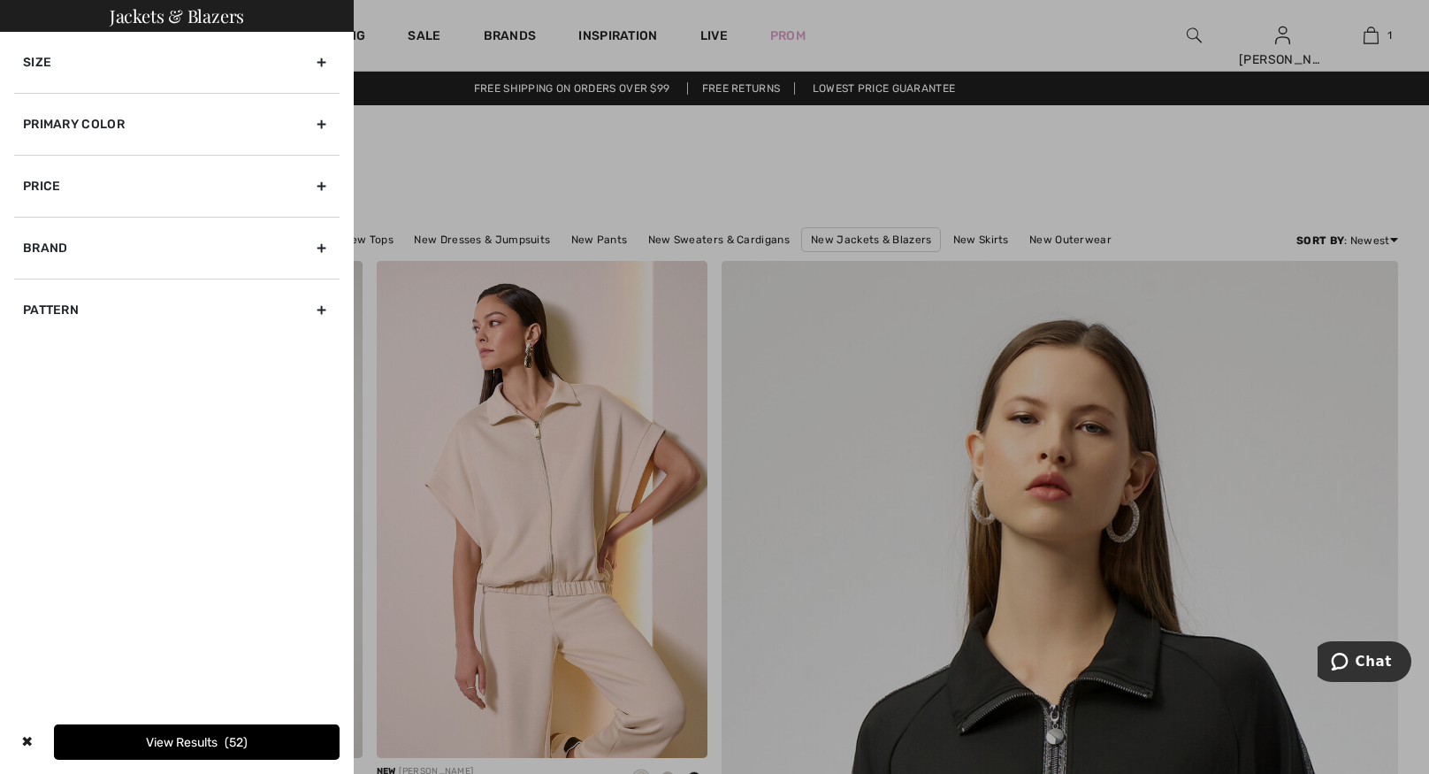
click at [73, 240] on div "Brand" at bounding box center [176, 248] width 325 height 62
click at [65, 287] on label "[PERSON_NAME]" at bounding box center [181, 287] width 317 height 16
click at [36, 287] on input"] "[PERSON_NAME]" at bounding box center [29, 286] width 13 height 13
checkbox input"] "true"
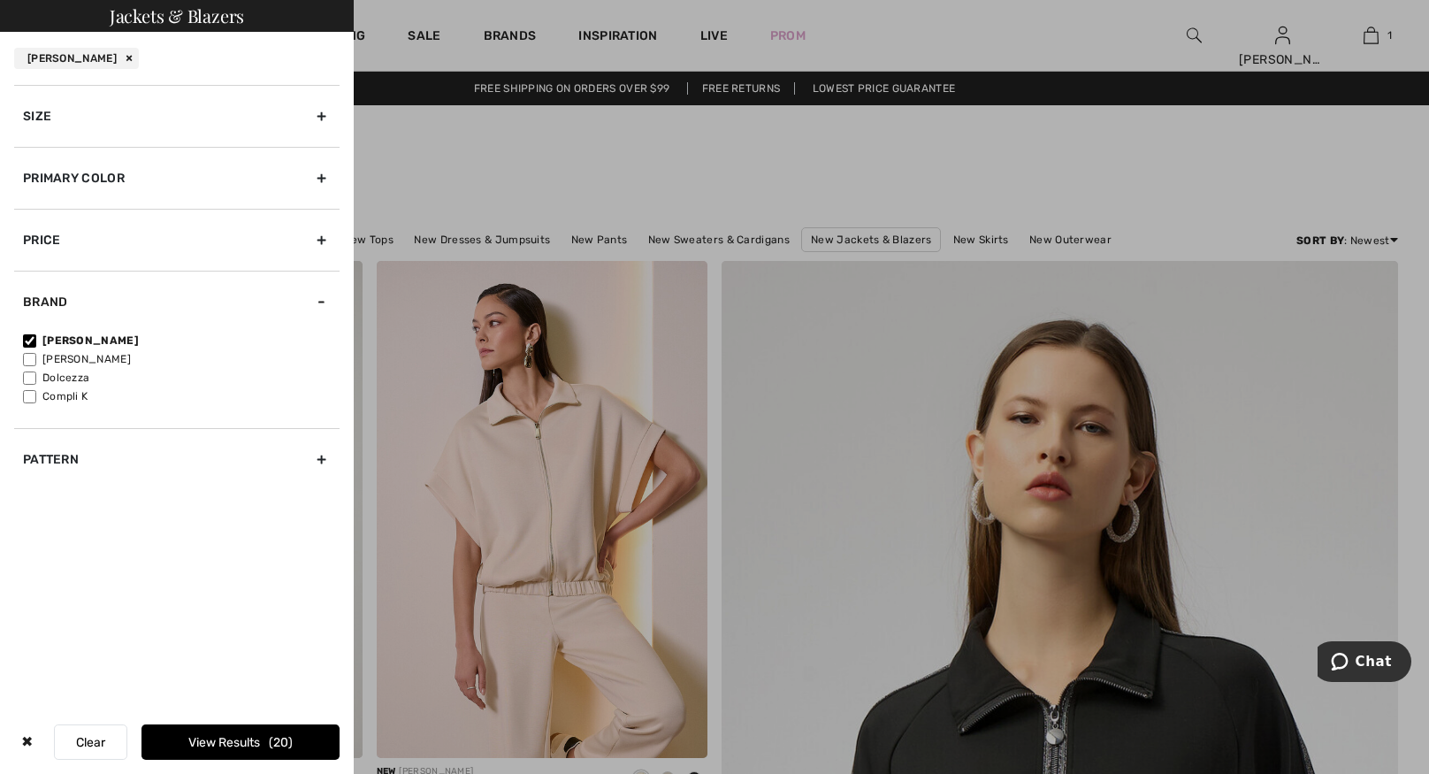
click at [88, 166] on div "Primary Color" at bounding box center [176, 178] width 325 height 62
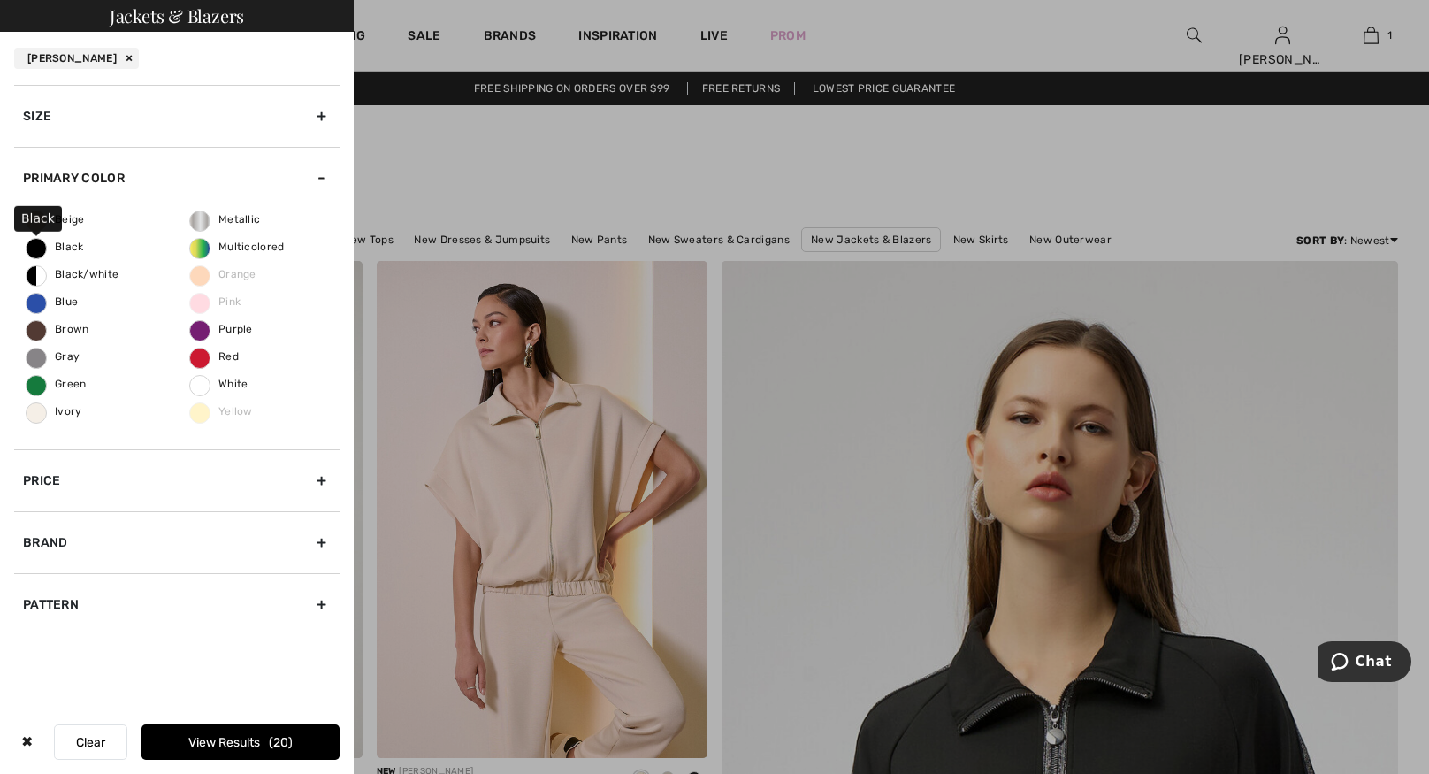
click at [48, 249] on span "Black" at bounding box center [55, 247] width 57 height 12
click at [0, 0] on input "Black" at bounding box center [0, 0] width 0 height 0
click at [233, 747] on button "View Results 9" at bounding box center [241, 741] width 198 height 35
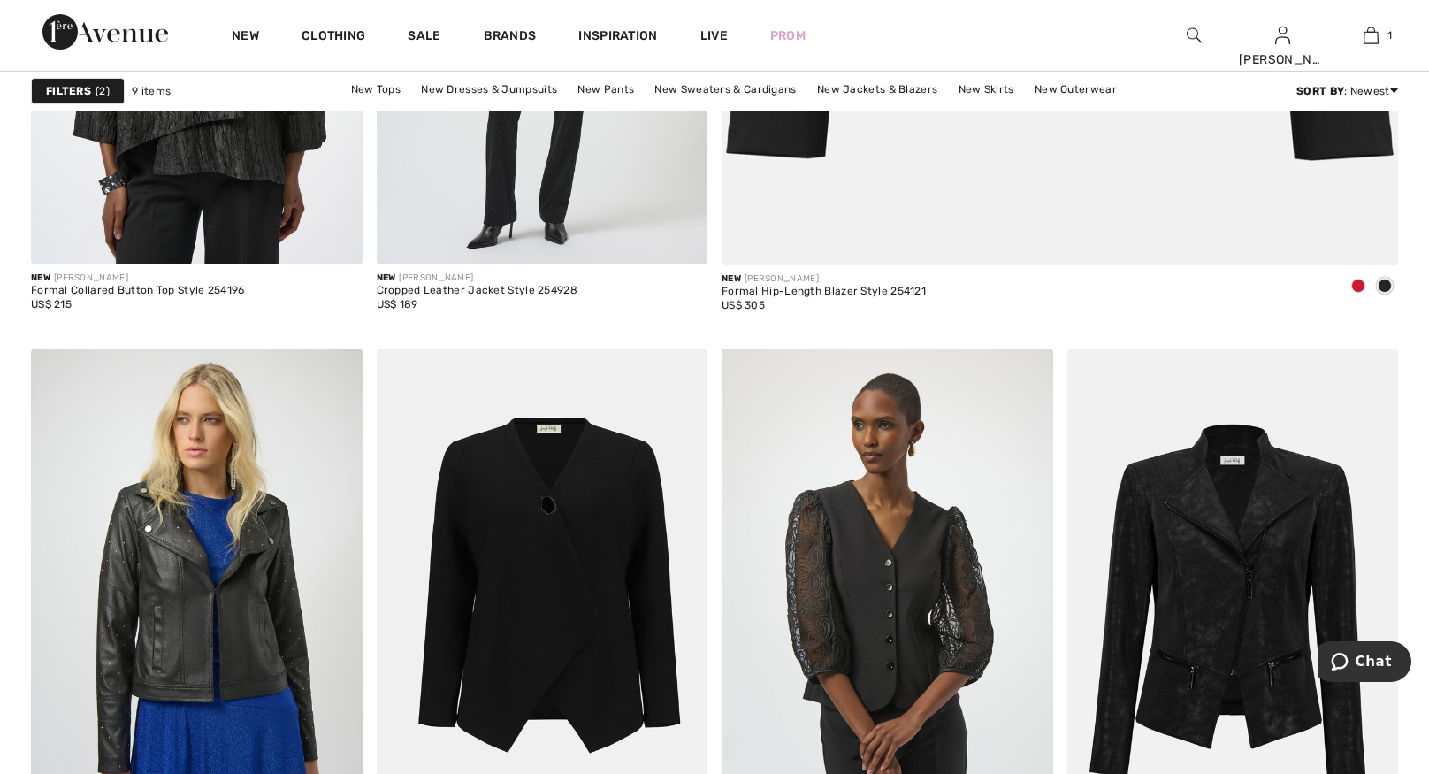
scroll to position [1085, 0]
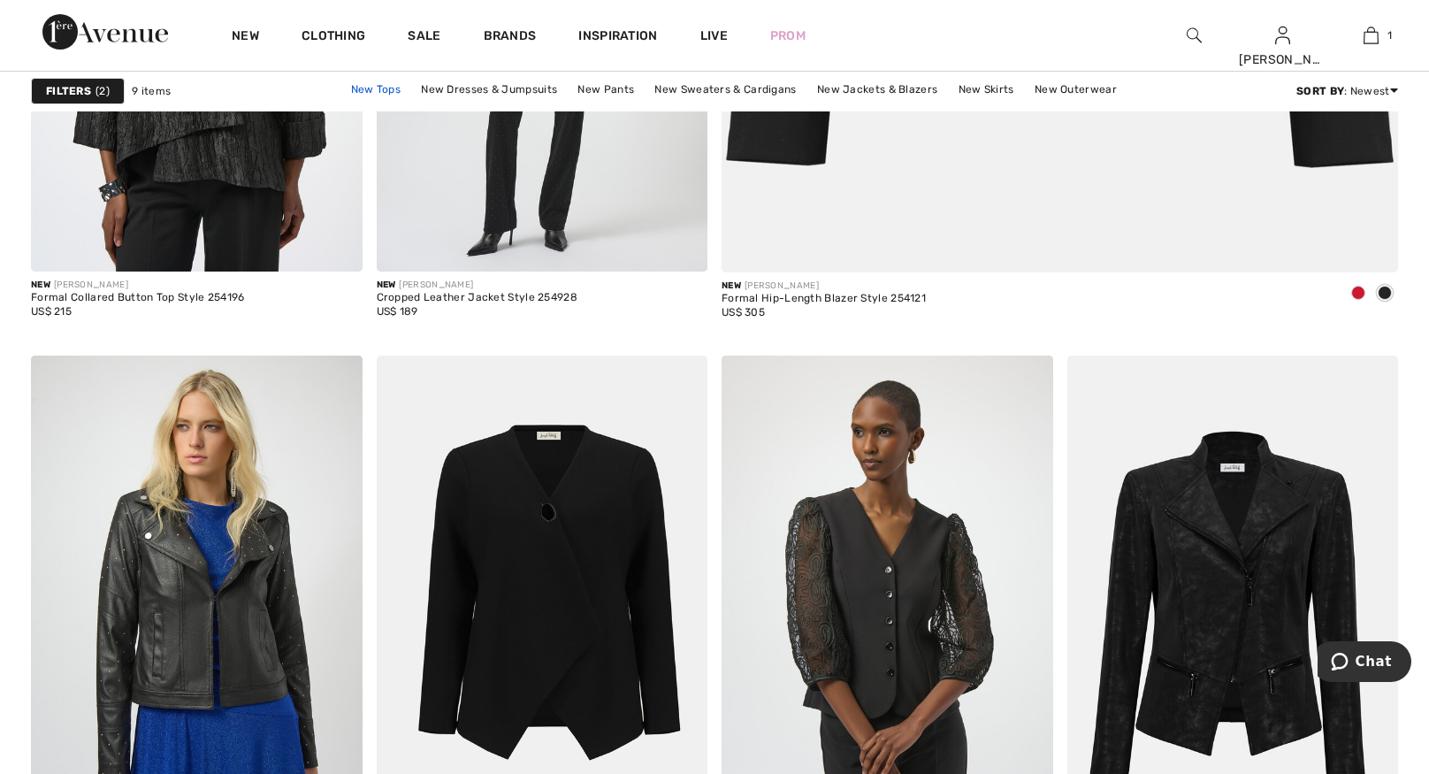
click at [387, 88] on link "New Tops" at bounding box center [375, 89] width 67 height 23
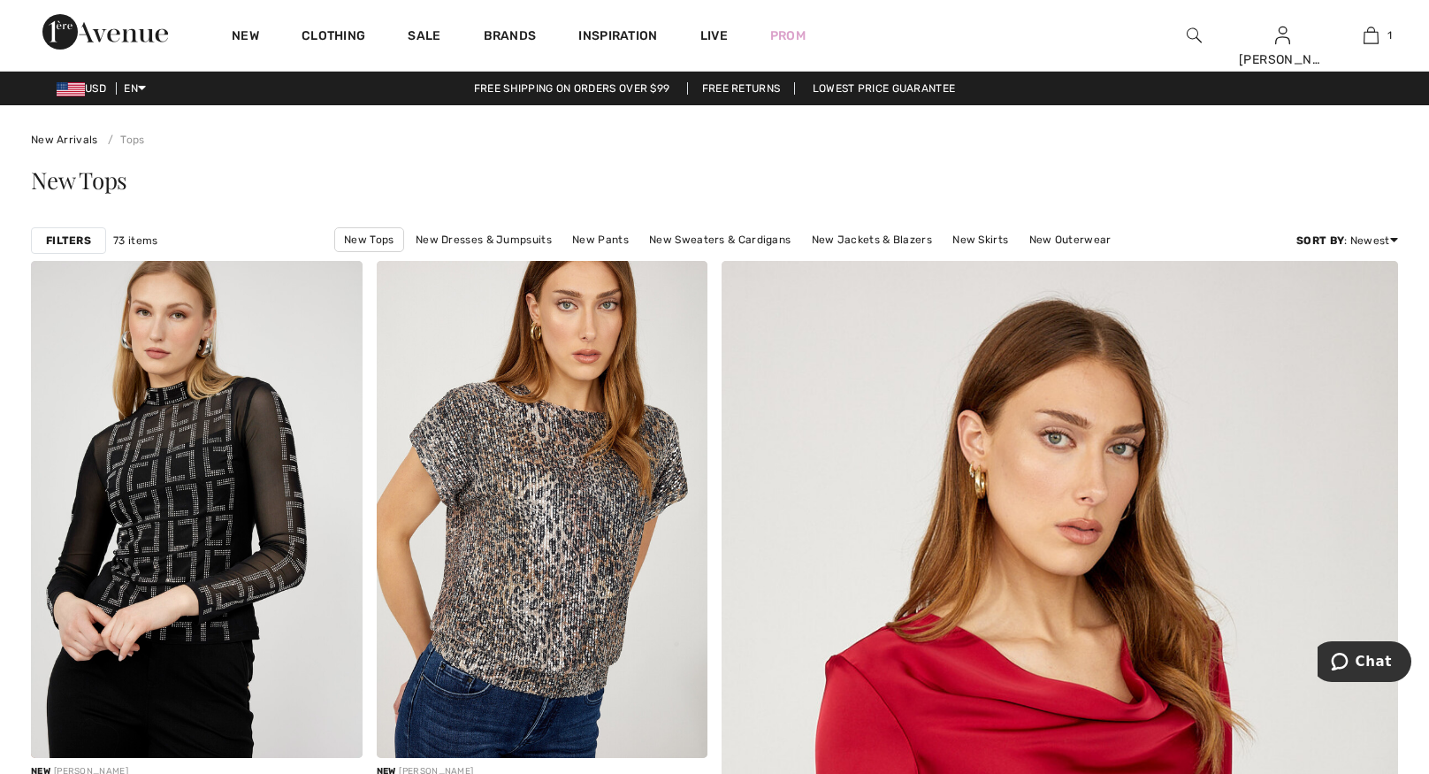
click at [82, 235] on strong "Filters" at bounding box center [68, 241] width 45 height 16
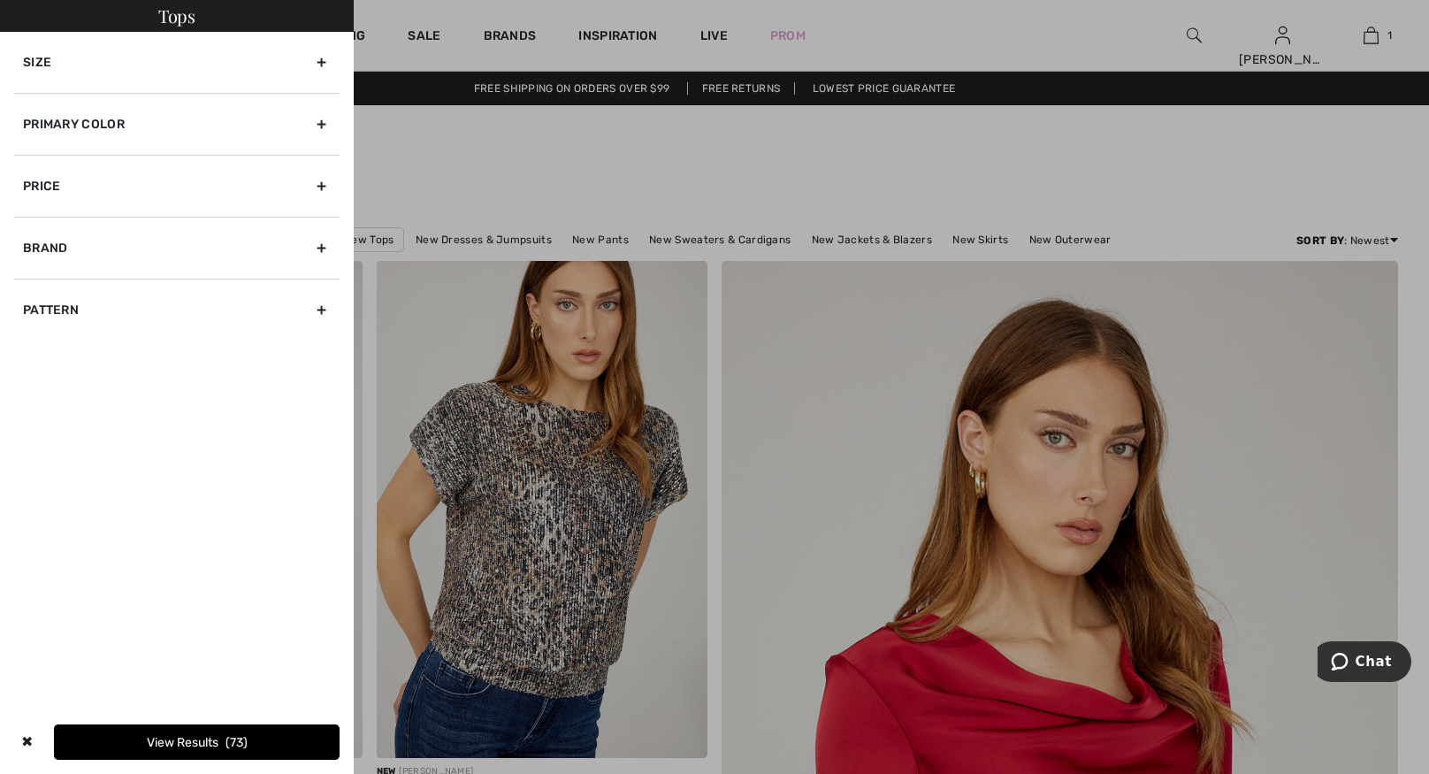
click at [109, 136] on div "Primary Color" at bounding box center [176, 124] width 325 height 62
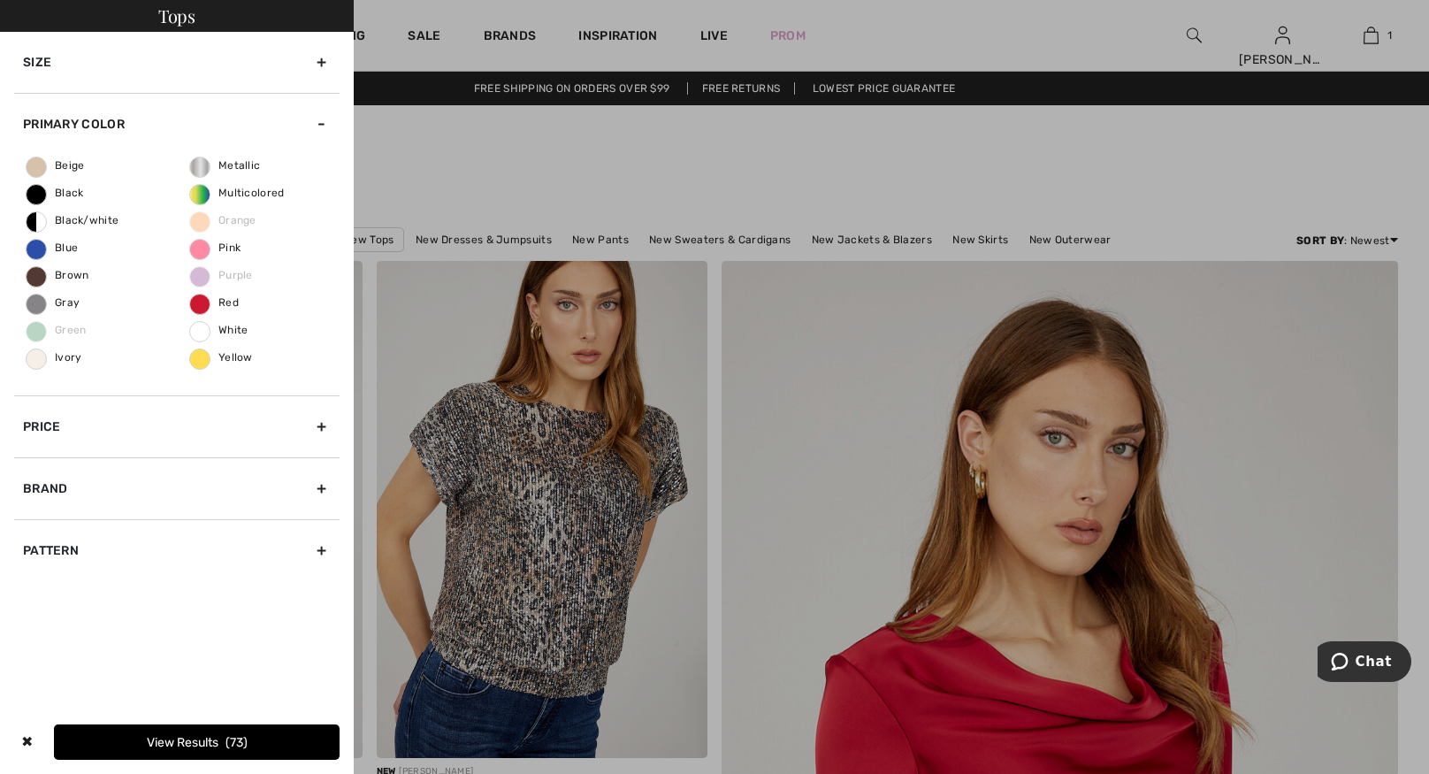
click at [211, 307] on span "Red" at bounding box center [214, 302] width 49 height 12
click at [0, 0] on input "Red" at bounding box center [0, 0] width 0 height 0
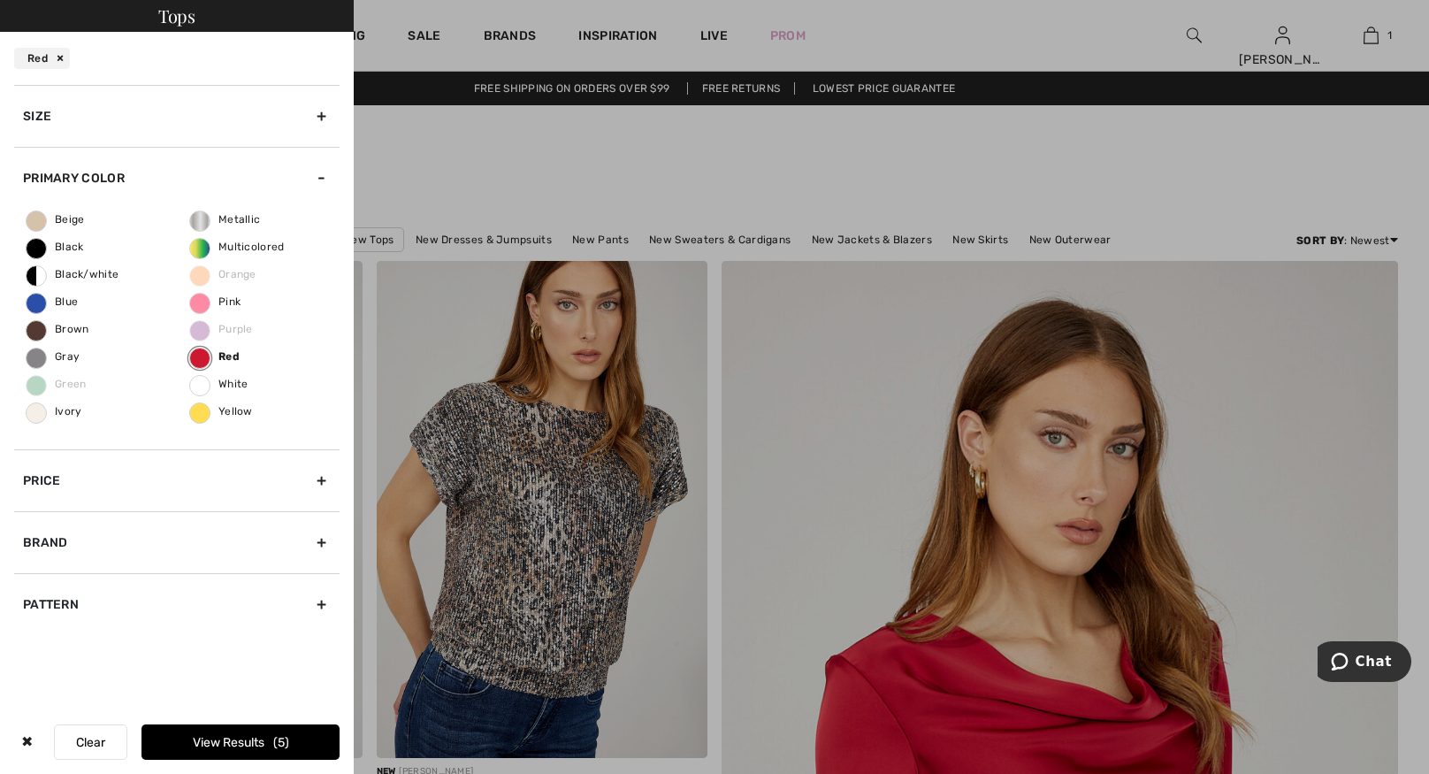
click at [218, 747] on button "View Results 5" at bounding box center [241, 741] width 198 height 35
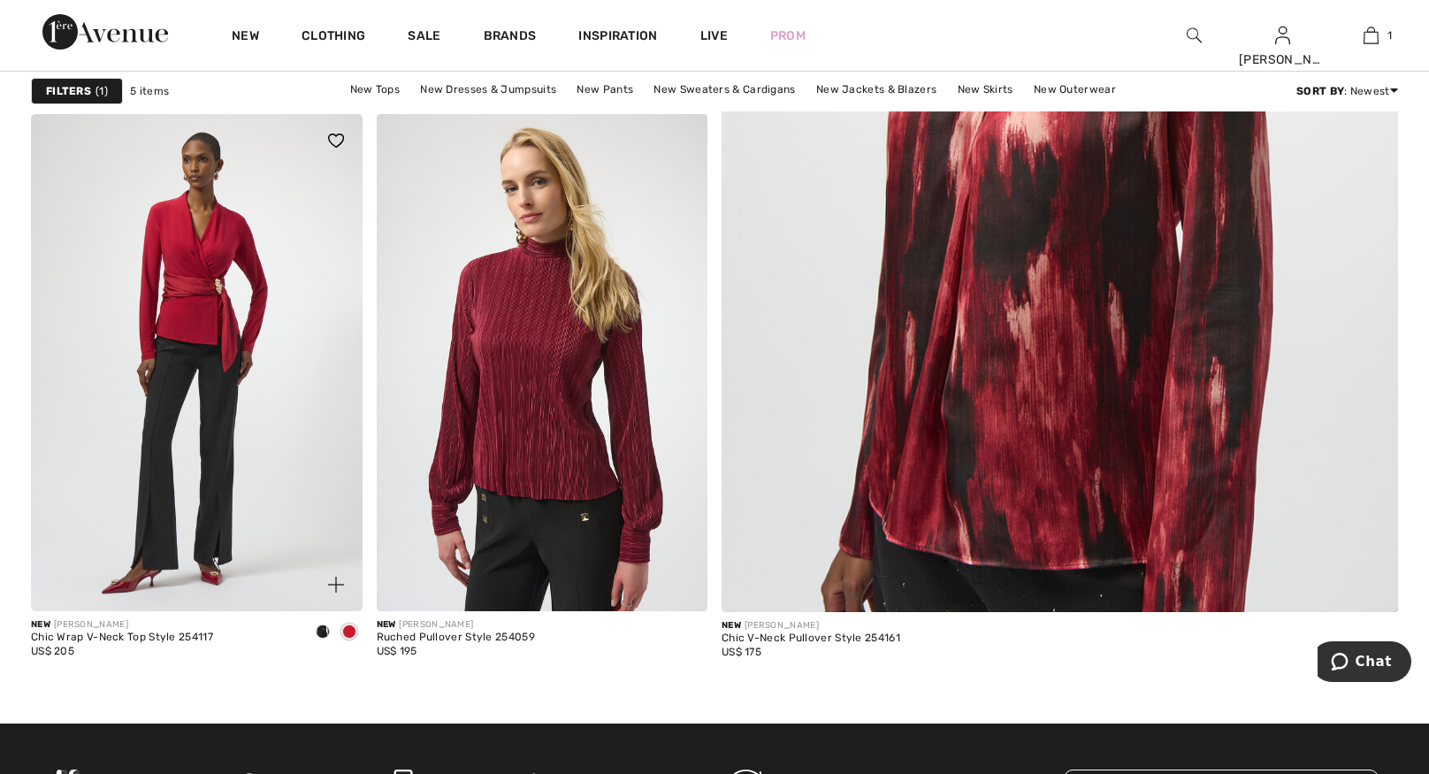
scroll to position [730, 0]
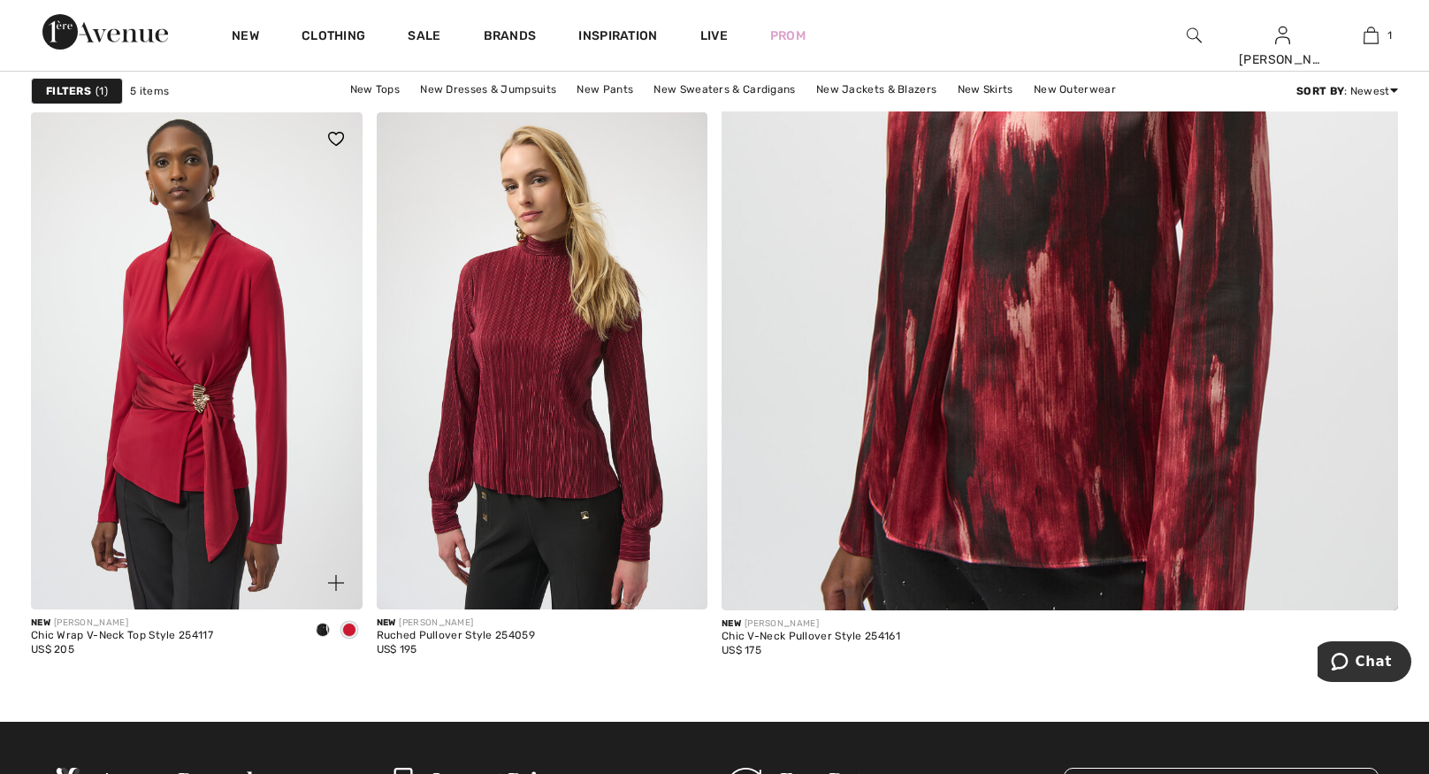
click at [324, 629] on span at bounding box center [323, 630] width 14 height 14
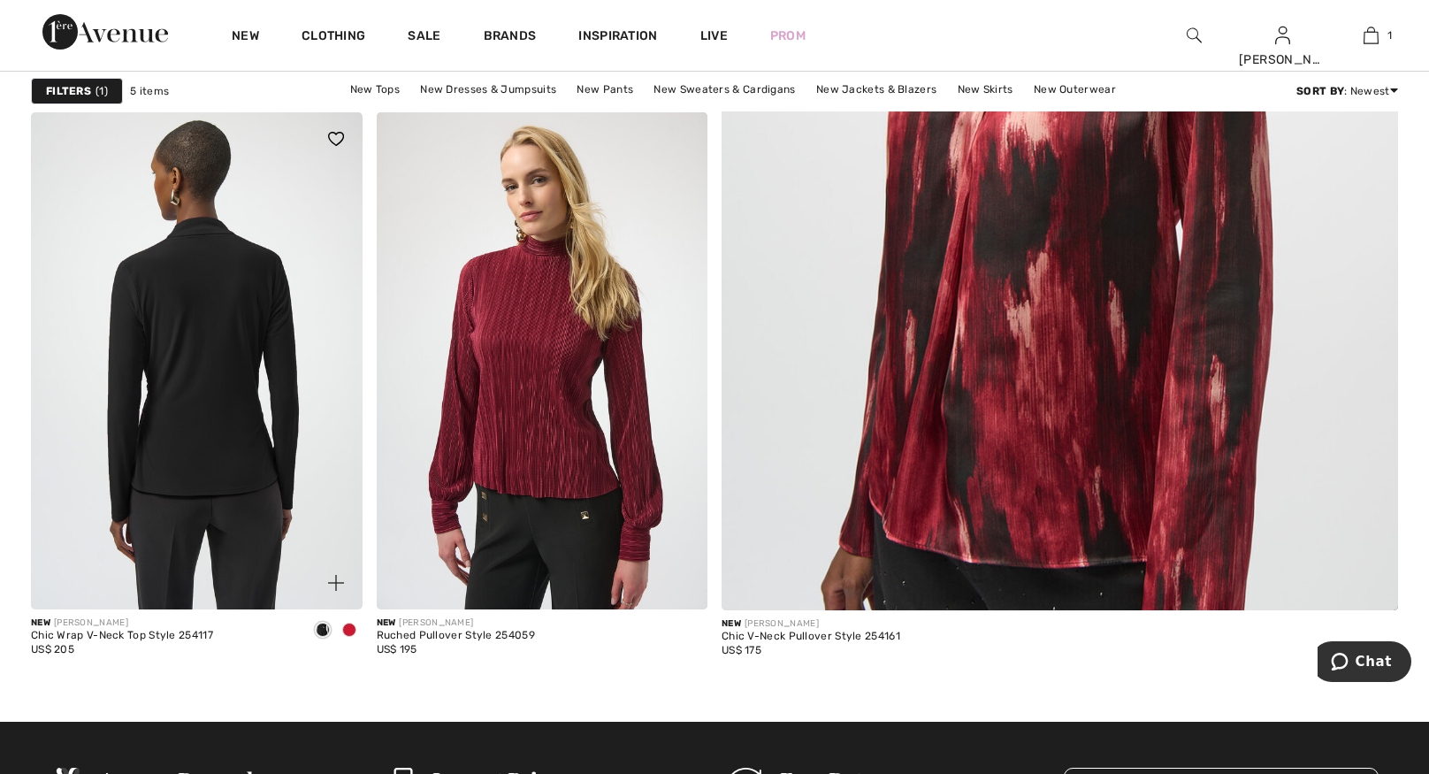
click at [231, 547] on img at bounding box center [197, 360] width 332 height 497
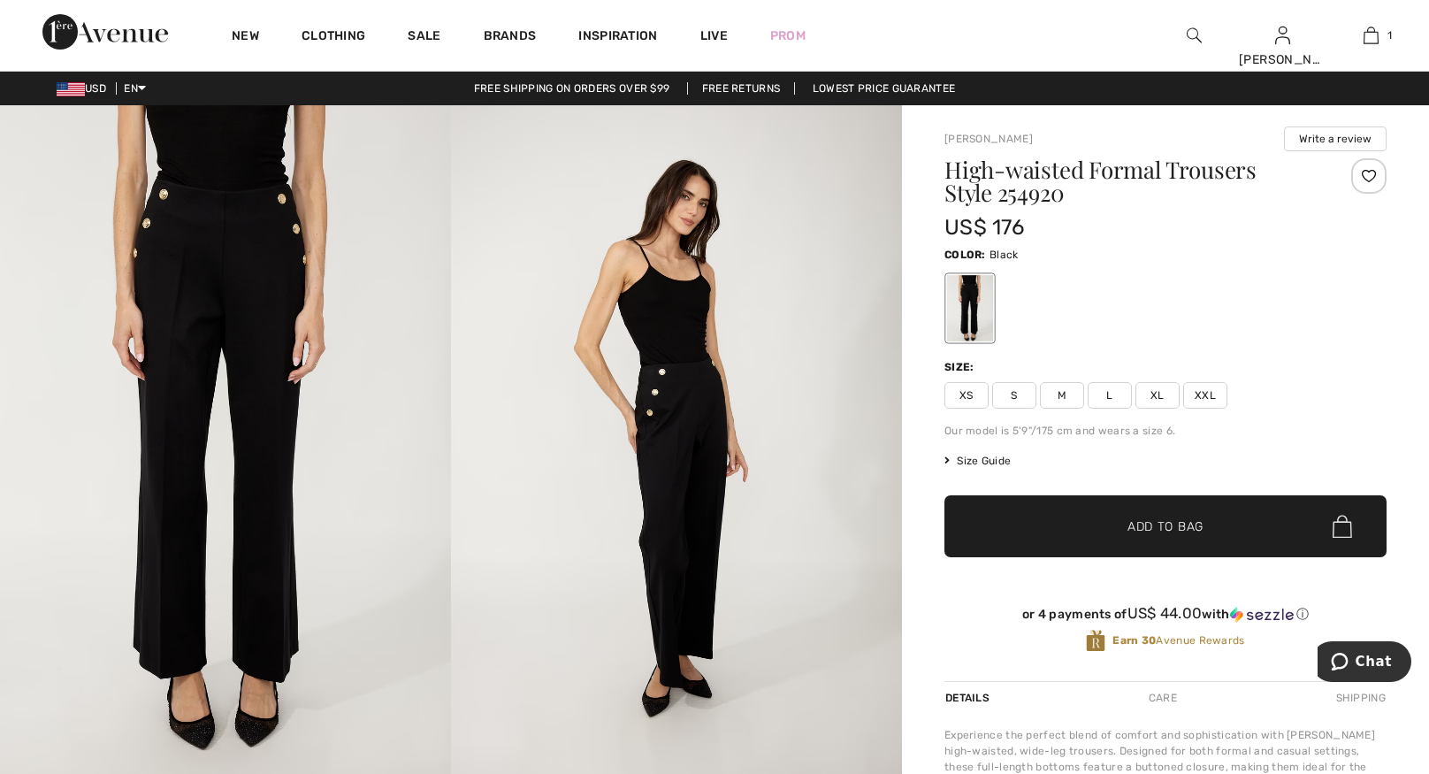
click at [267, 255] on img at bounding box center [225, 443] width 451 height 677
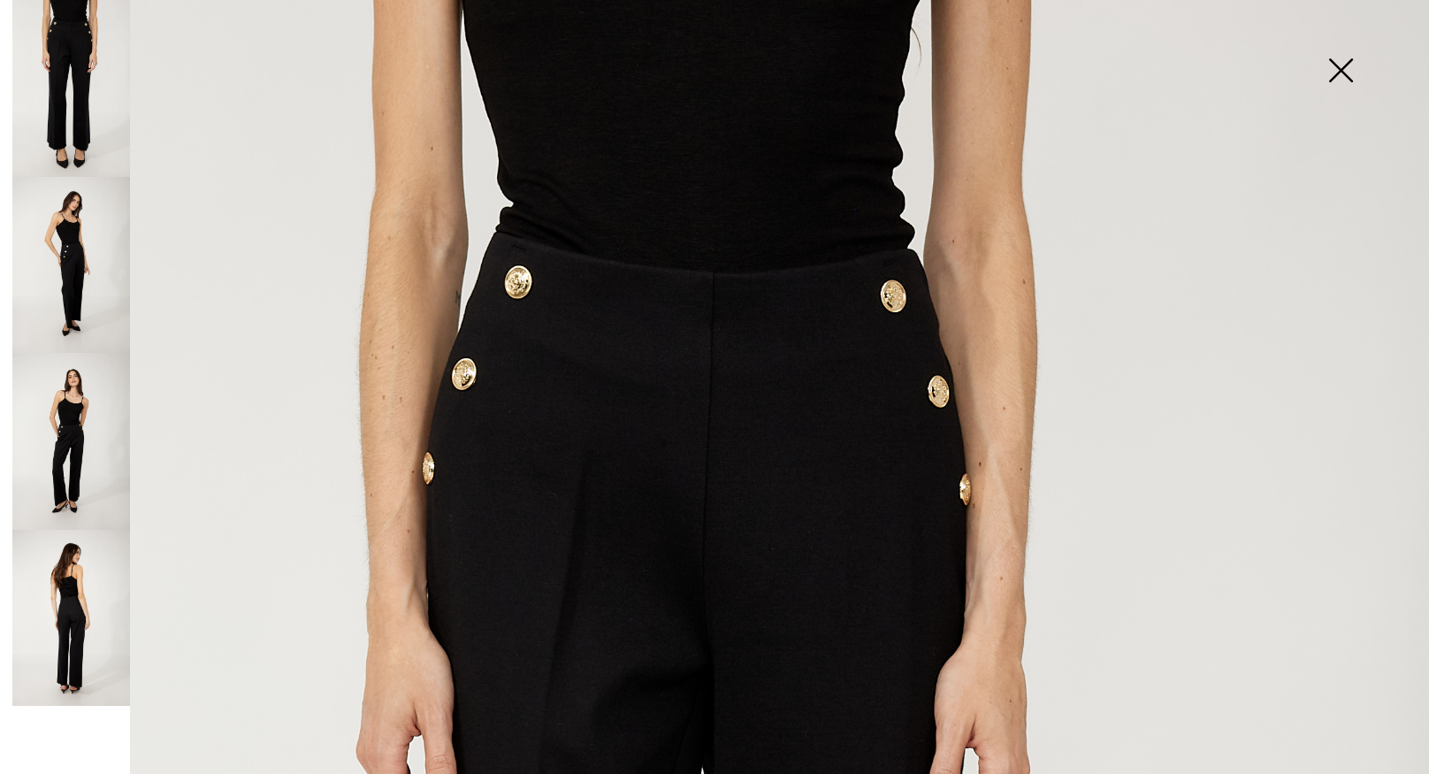
click at [1339, 73] on img at bounding box center [1341, 72] width 88 height 91
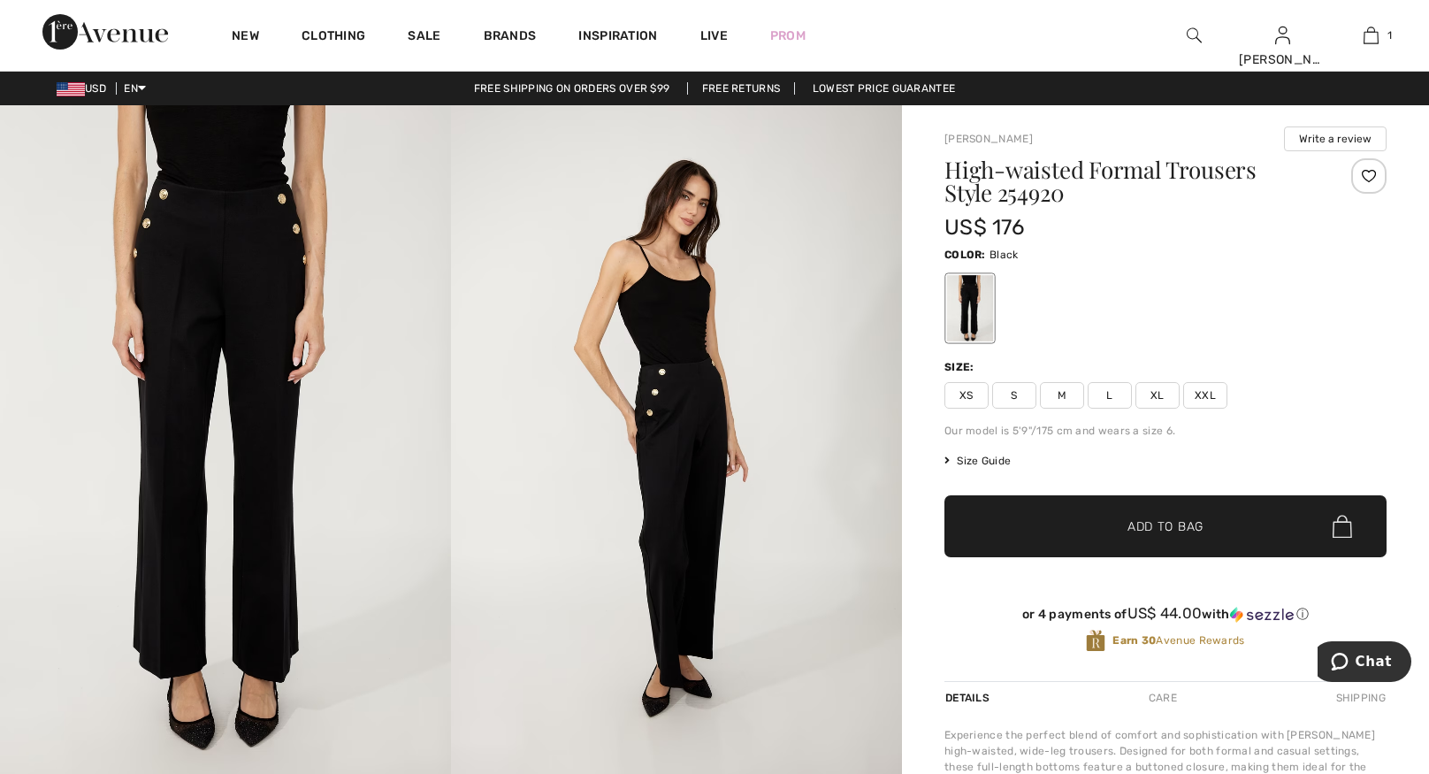
click at [685, 441] on img at bounding box center [676, 443] width 451 height 677
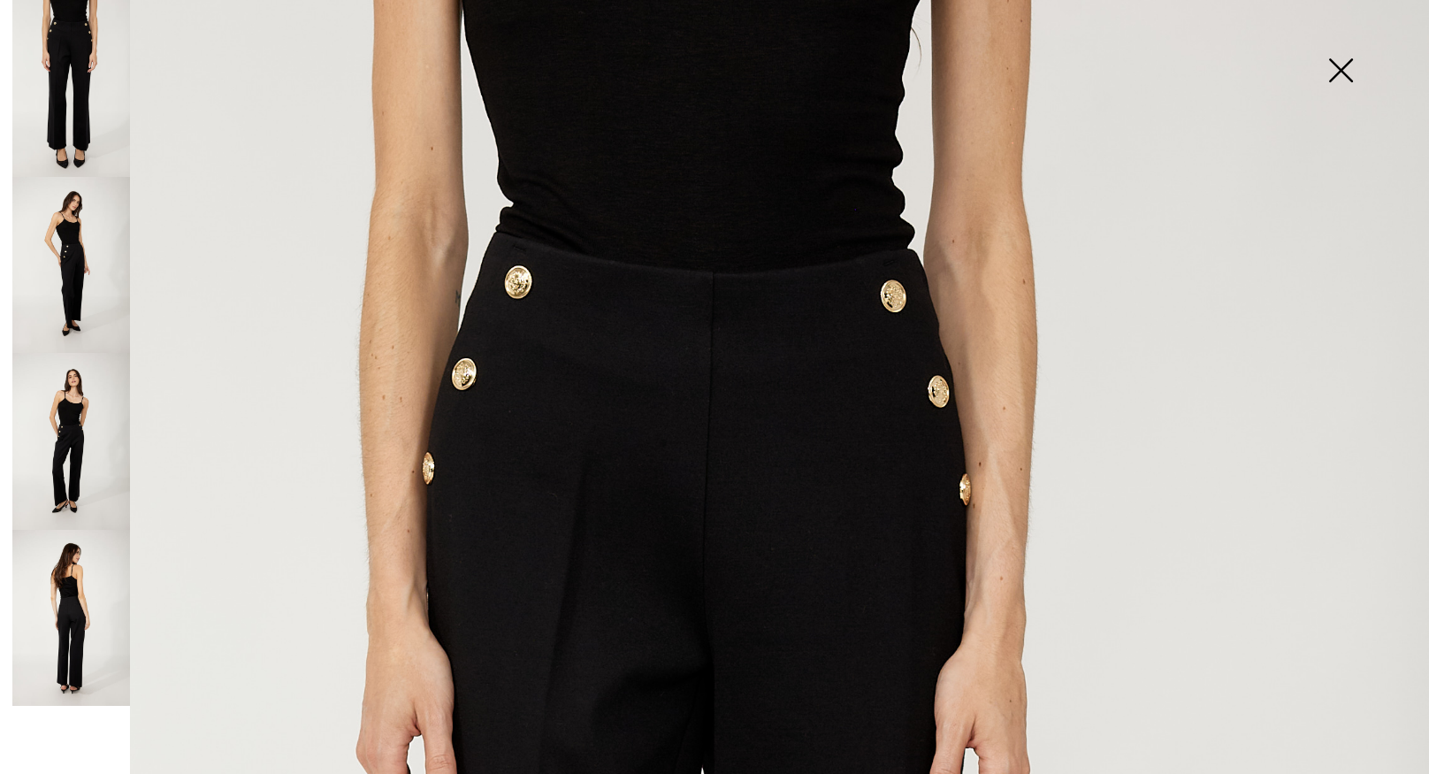
click at [1341, 73] on img at bounding box center [1341, 72] width 88 height 91
